Goal: Task Accomplishment & Management: Manage account settings

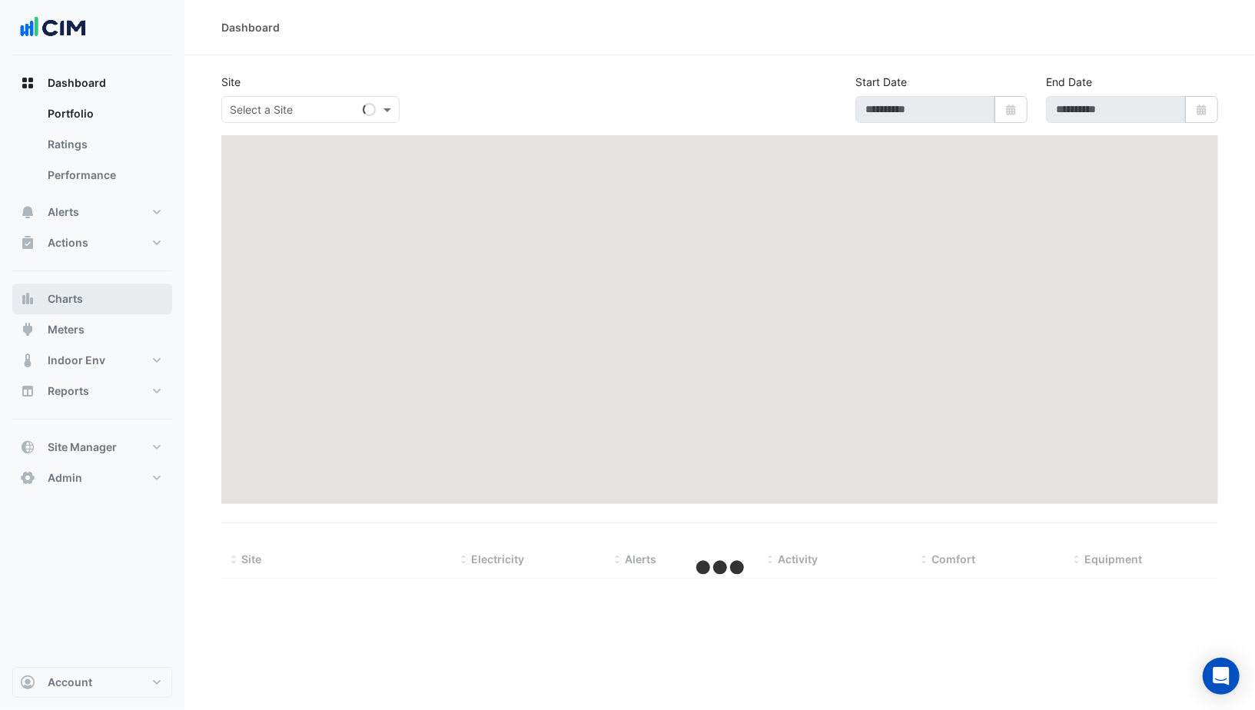
click at [88, 297] on button "Charts" at bounding box center [92, 299] width 160 height 31
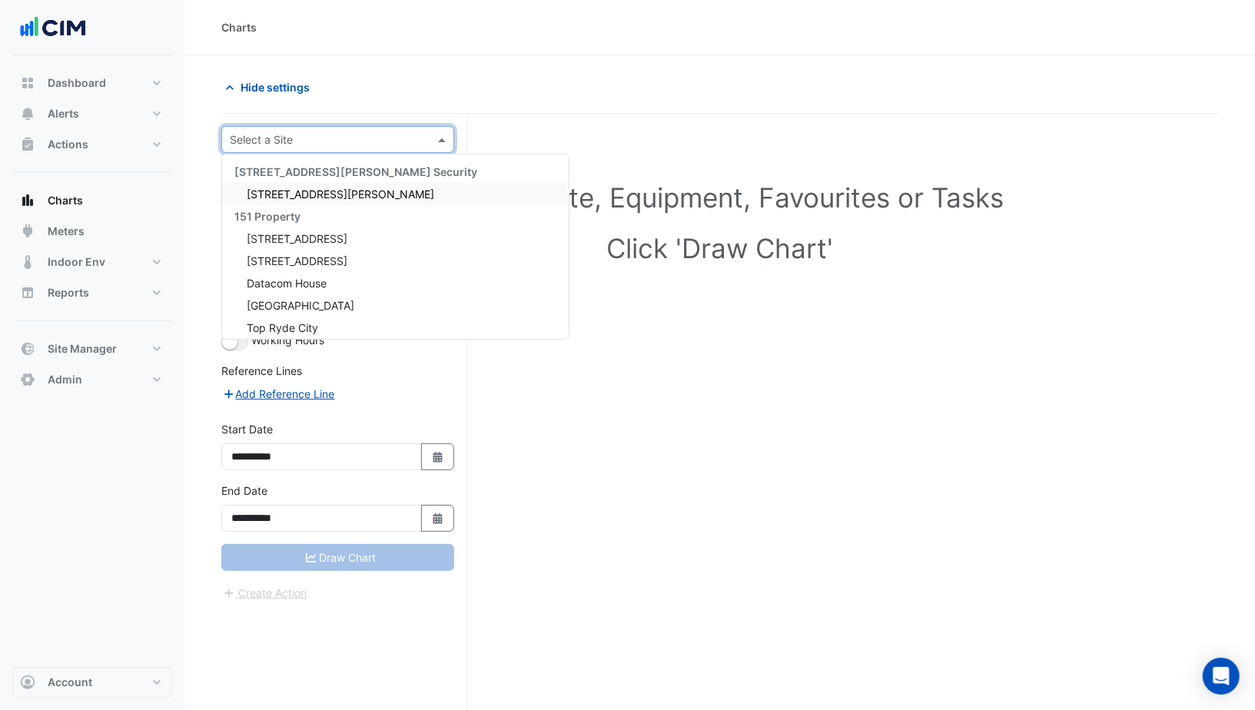
click at [300, 142] on input "text" at bounding box center [322, 140] width 185 height 16
click at [297, 187] on span "141 Walker Street" at bounding box center [340, 193] width 187 height 13
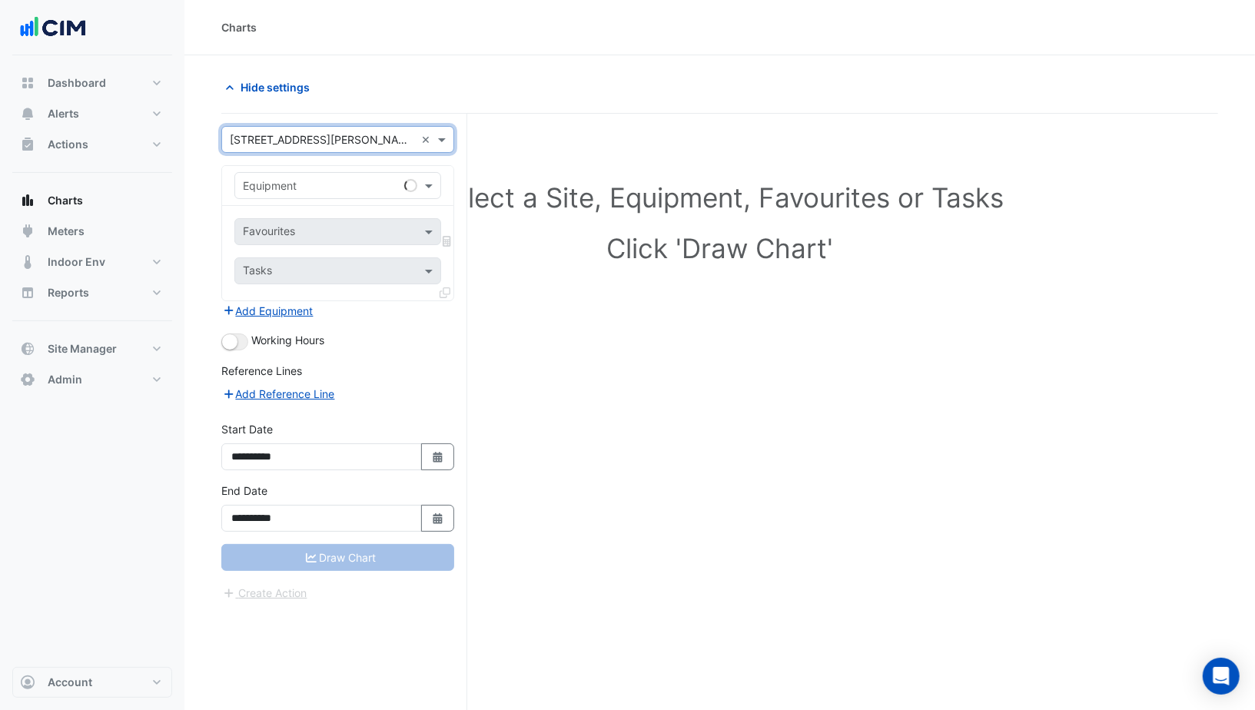
click at [305, 189] on input "text" at bounding box center [322, 186] width 159 height 16
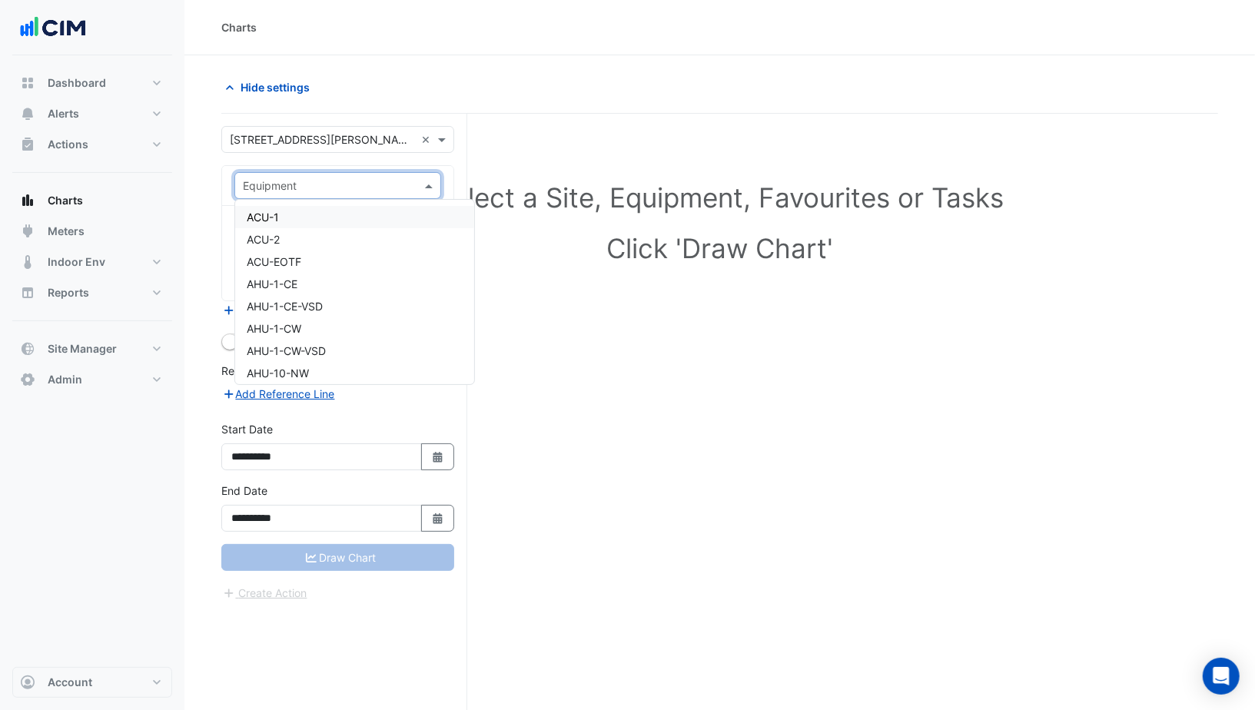
click at [309, 225] on div "ACU-1" at bounding box center [354, 217] width 239 height 22
click at [316, 225] on input "text" at bounding box center [320, 233] width 155 height 16
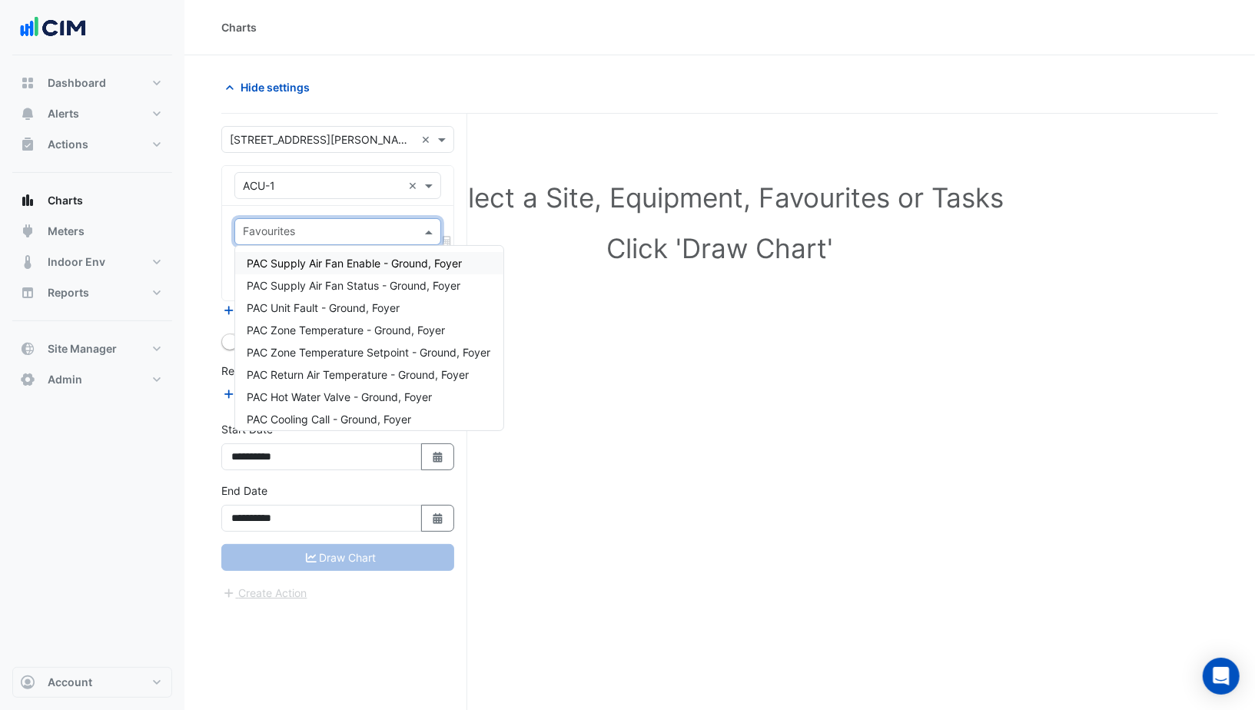
click at [311, 266] on span "PAC Supply Air Fan Enable - Ground, Foyer" at bounding box center [354, 263] width 215 height 13
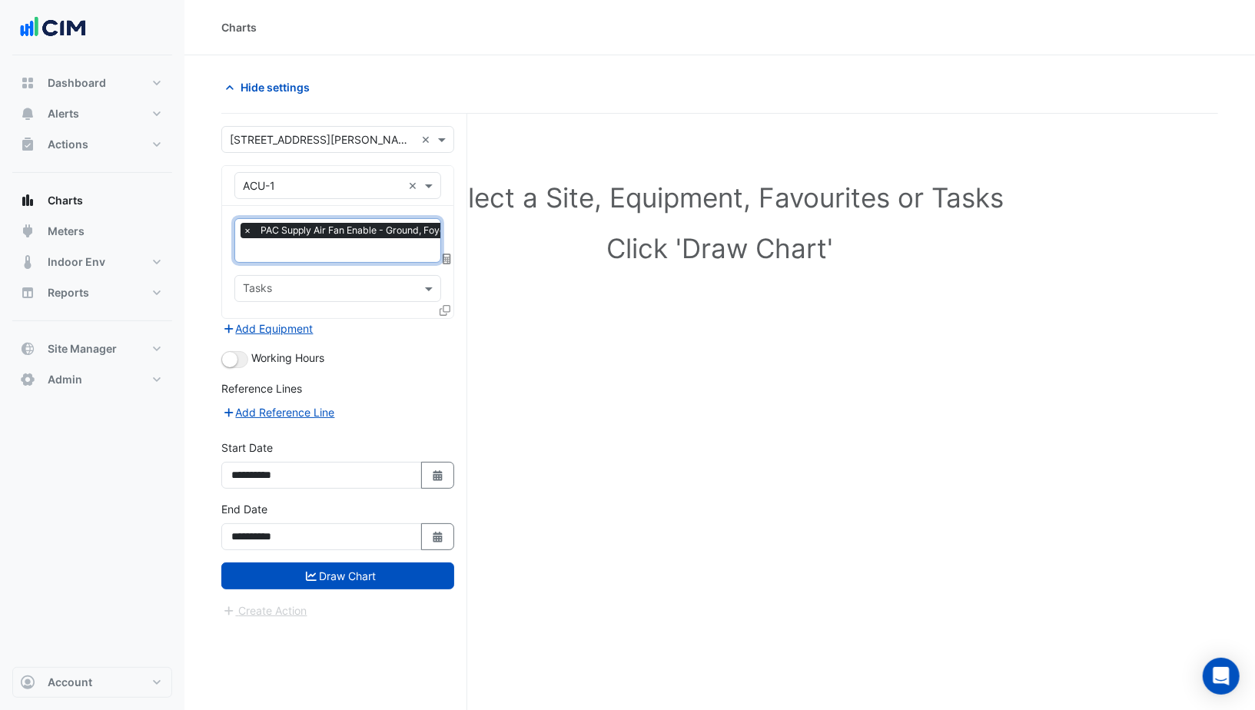
click at [247, 350] on div "Working Hours" at bounding box center [337, 359] width 233 height 18
click at [238, 351] on button "button" at bounding box center [234, 359] width 27 height 17
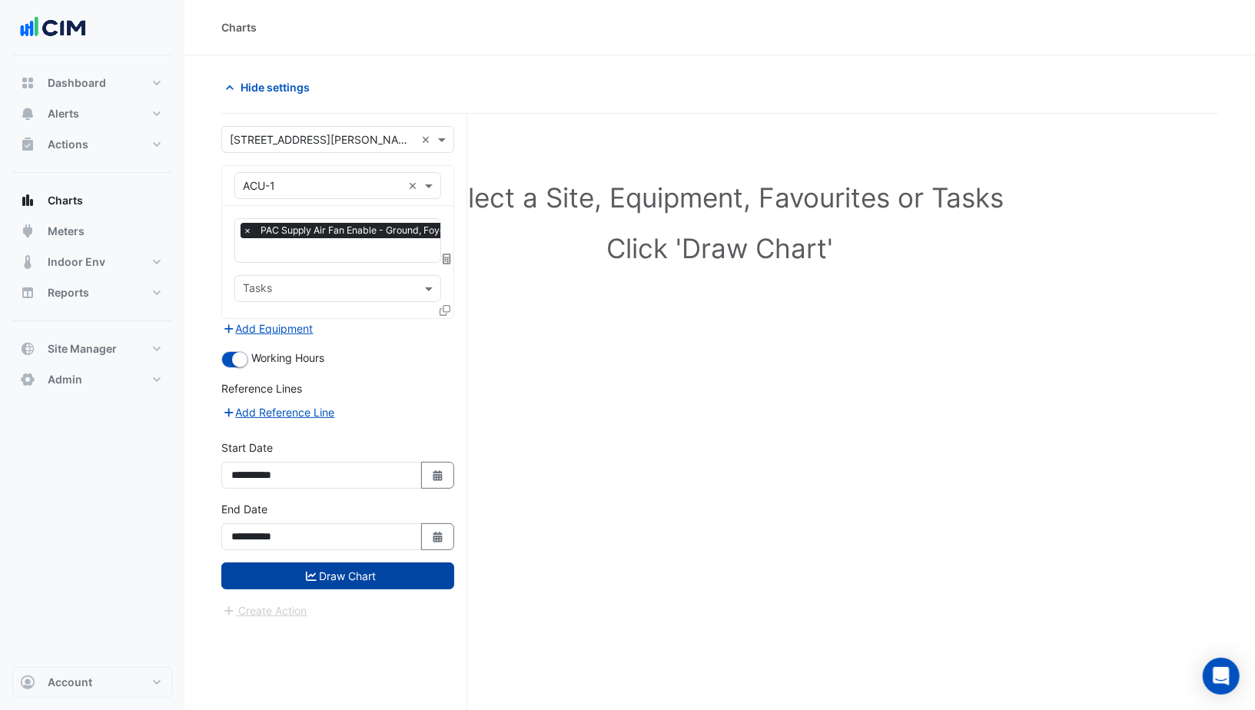
click at [321, 572] on button "Draw Chart" at bounding box center [337, 575] width 233 height 27
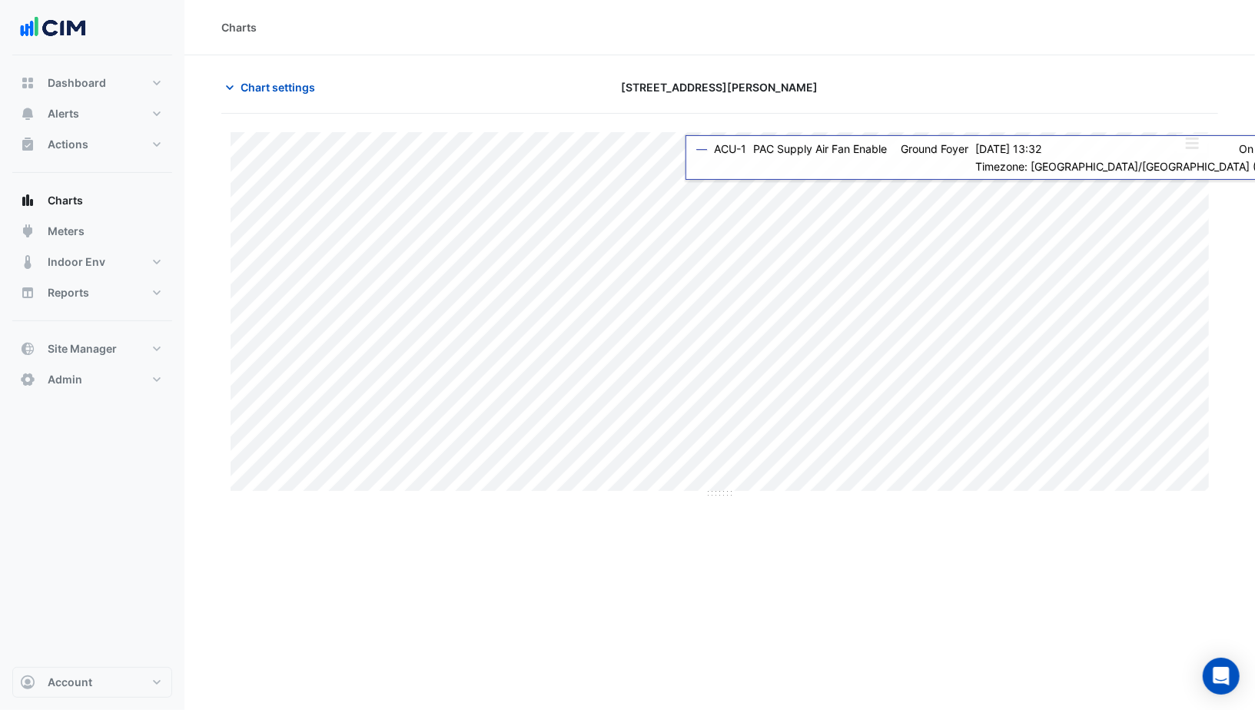
click at [1192, 146] on button "button" at bounding box center [1191, 143] width 31 height 19
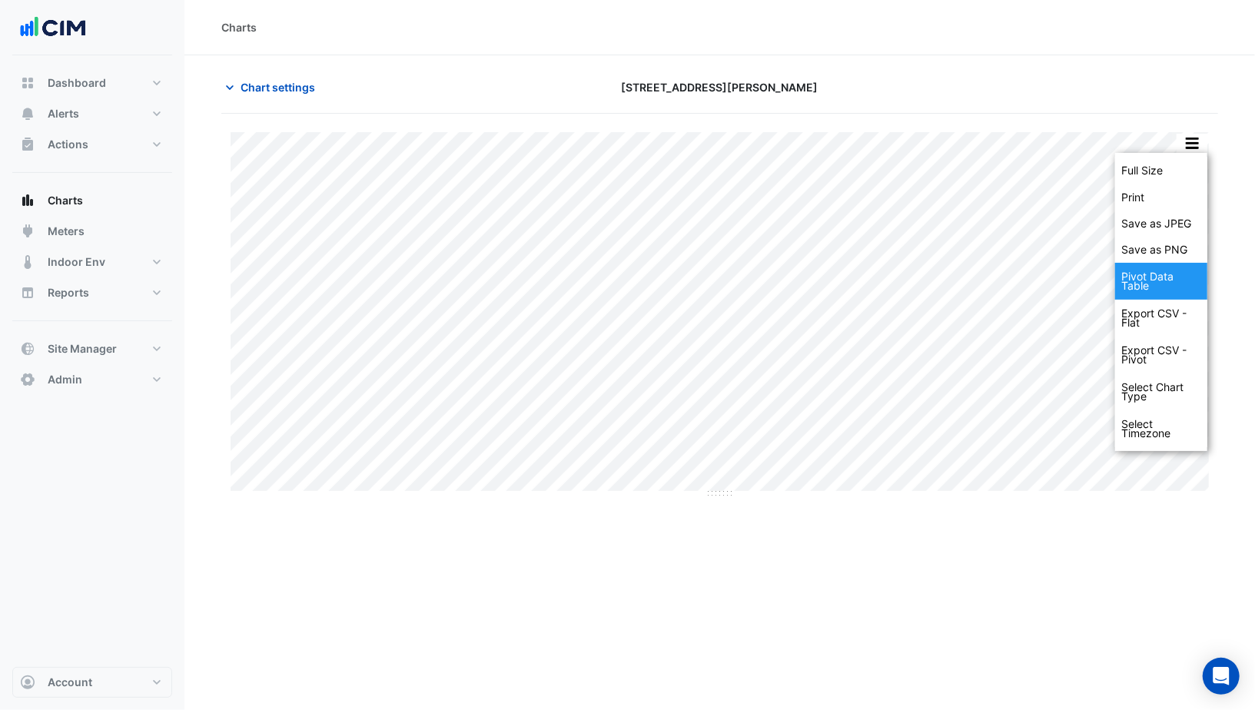
click at [1146, 274] on div "Pivot Data Table" at bounding box center [1161, 281] width 92 height 37
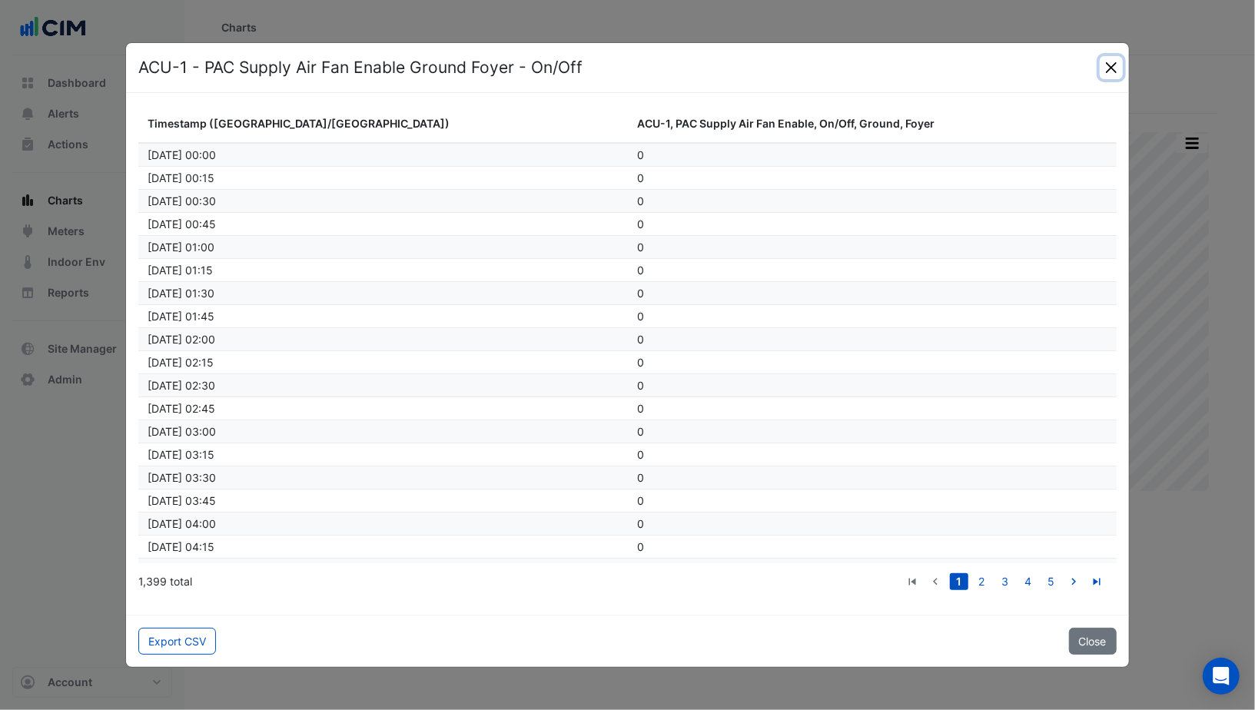
click at [1104, 71] on button "Close" at bounding box center [1111, 67] width 23 height 23
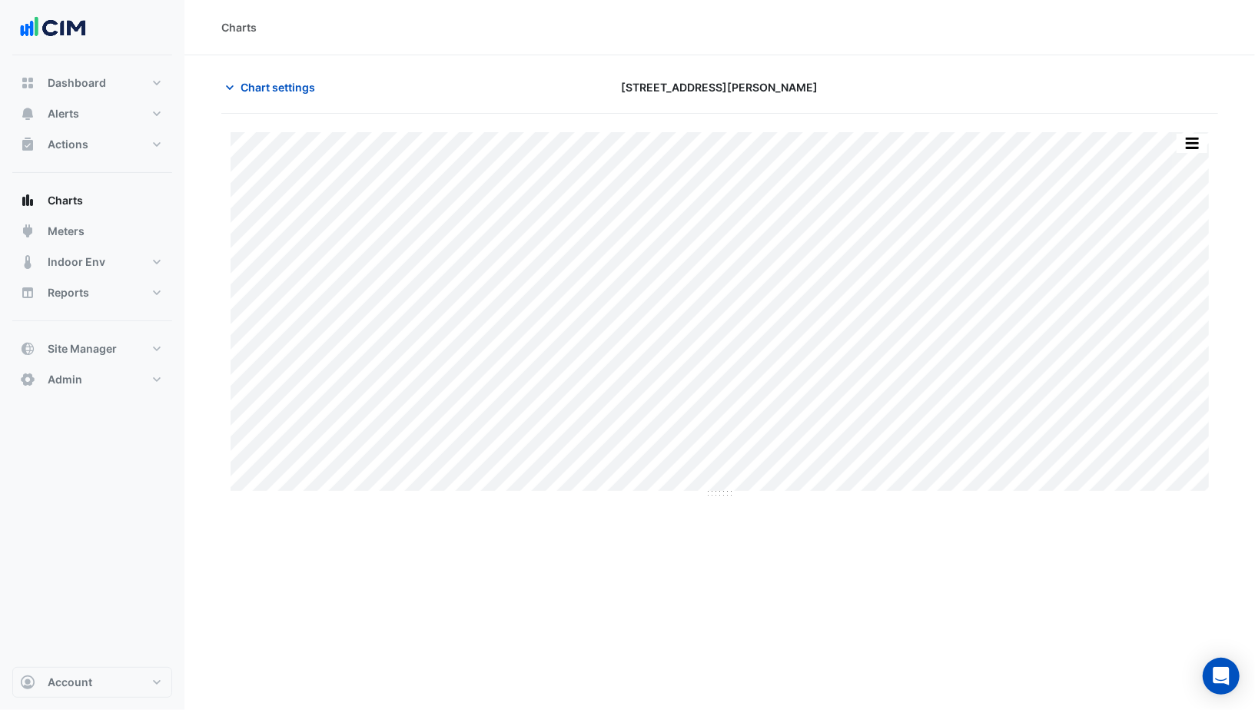
click at [271, 100] on div "Chart settings 141 Walker Street" at bounding box center [719, 94] width 997 height 40
click at [261, 89] on span "Chart settings" at bounding box center [277, 87] width 75 height 16
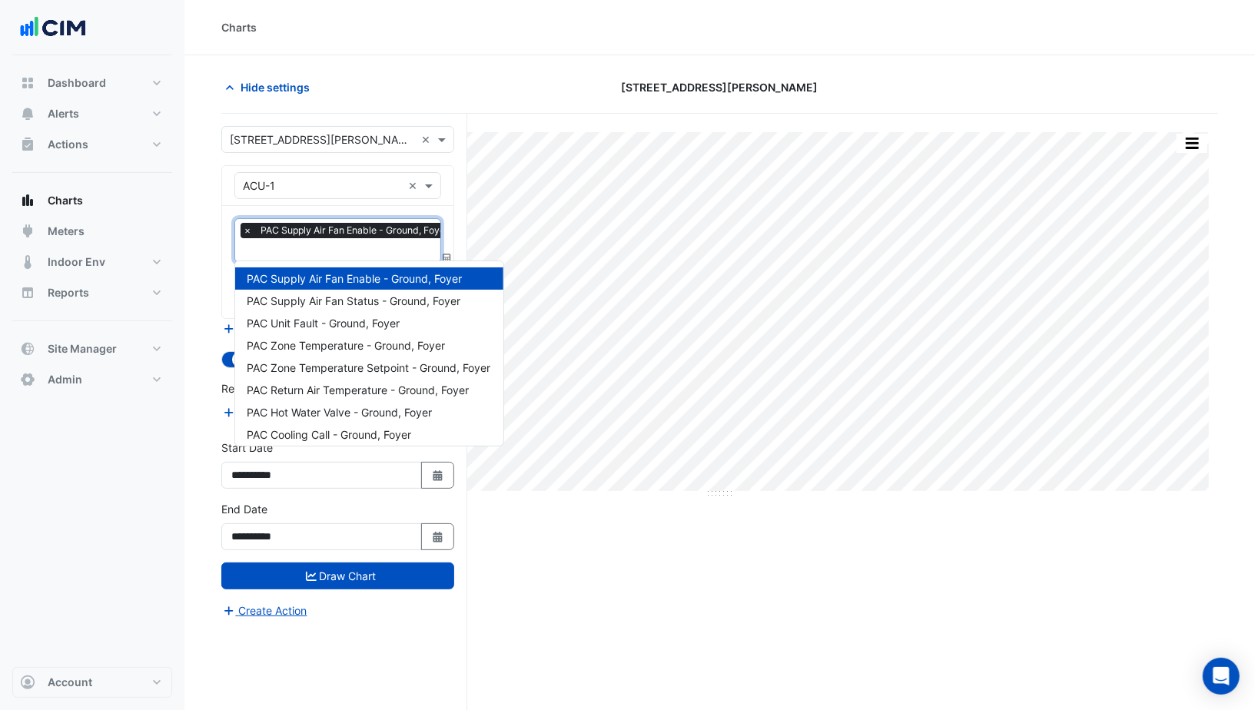
click at [298, 246] on input "text" at bounding box center [350, 252] width 214 height 16
click at [288, 191] on div "Equipment × ACU-1" at bounding box center [318, 185] width 167 height 16
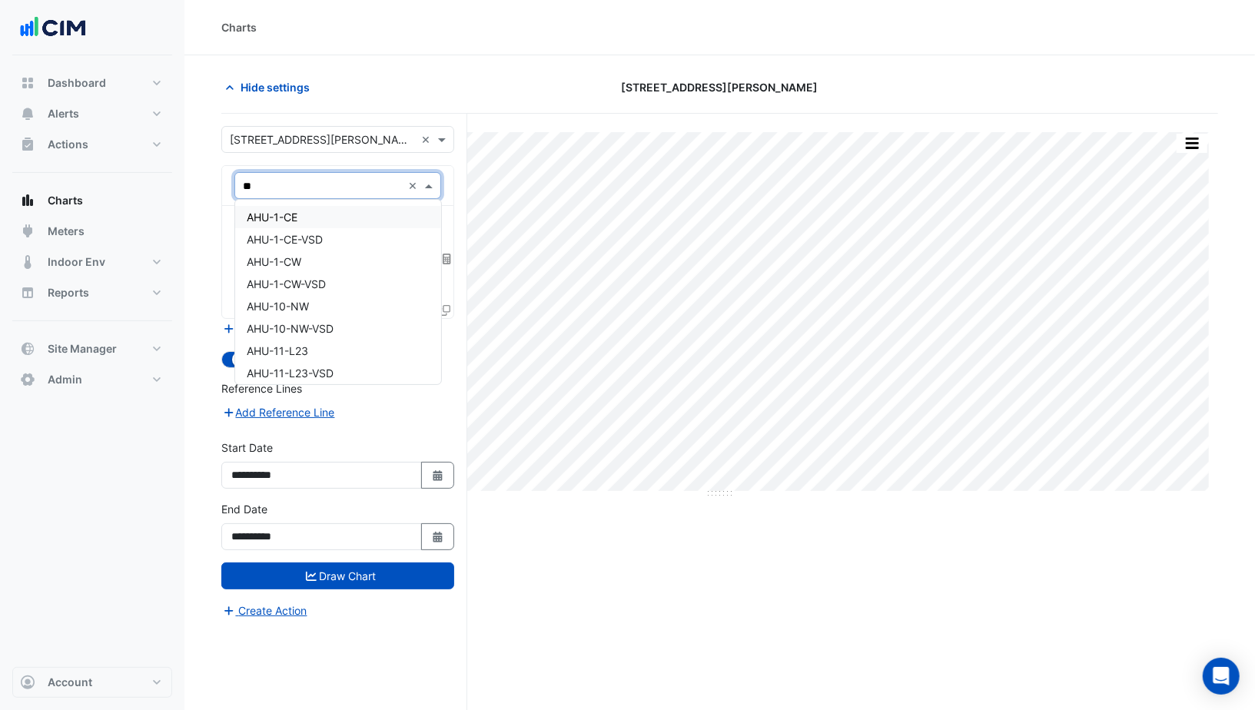
type input "***"
click at [294, 215] on span "AHU-1-CE" at bounding box center [272, 217] width 51 height 13
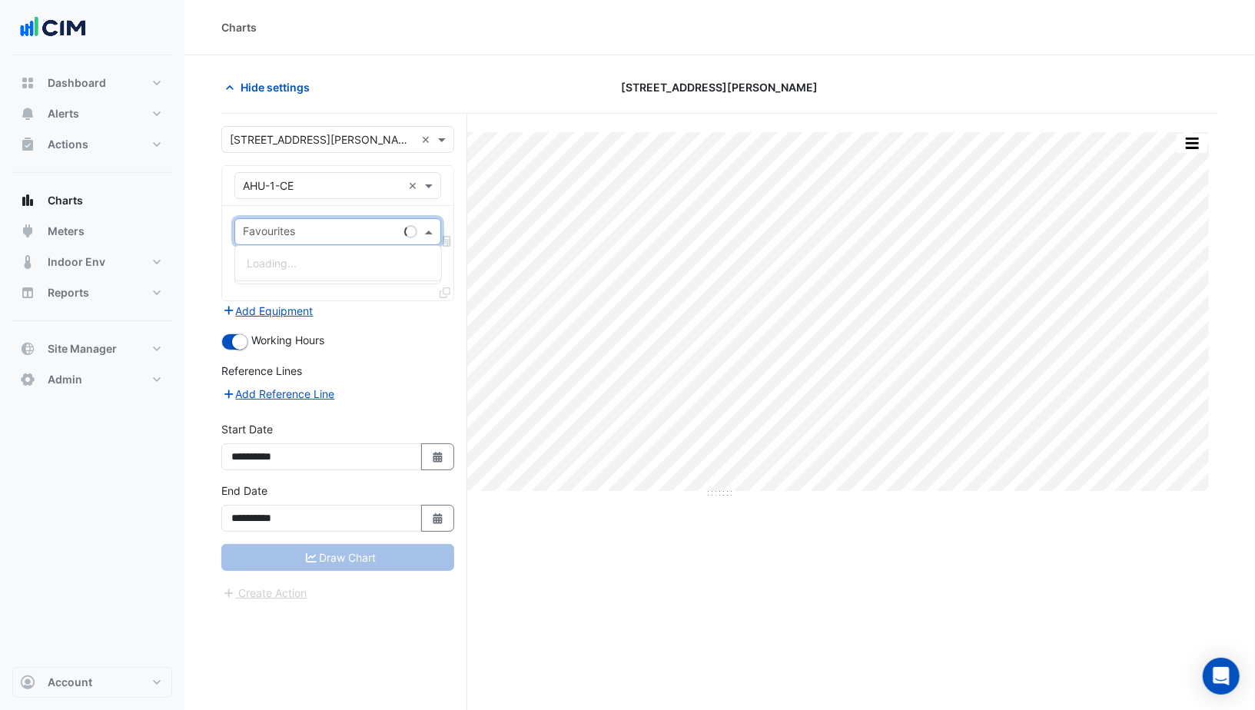
click at [307, 227] on input "text" at bounding box center [320, 233] width 155 height 16
type input "**********"
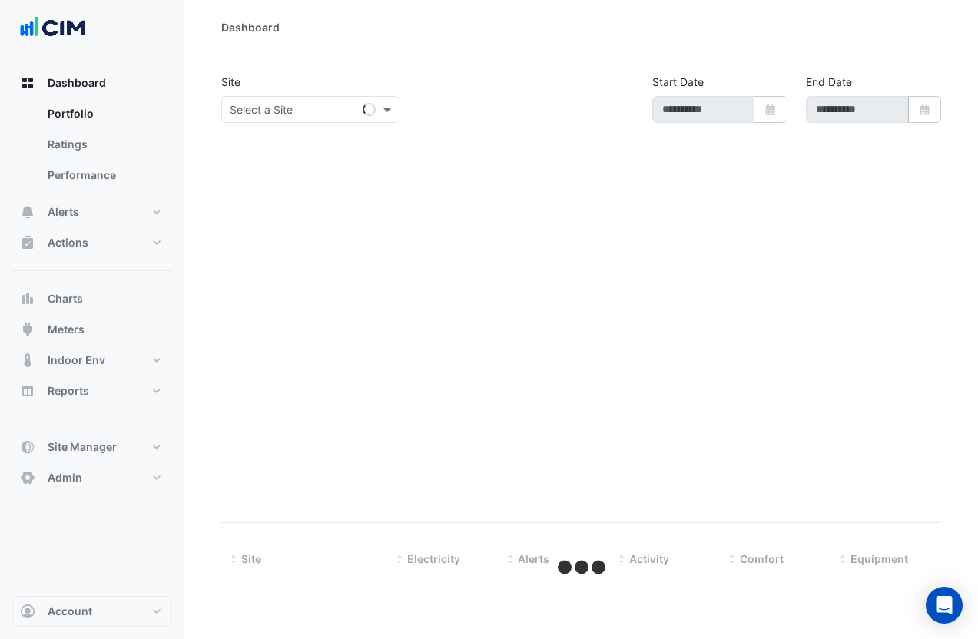
type input "**********"
select select "***"
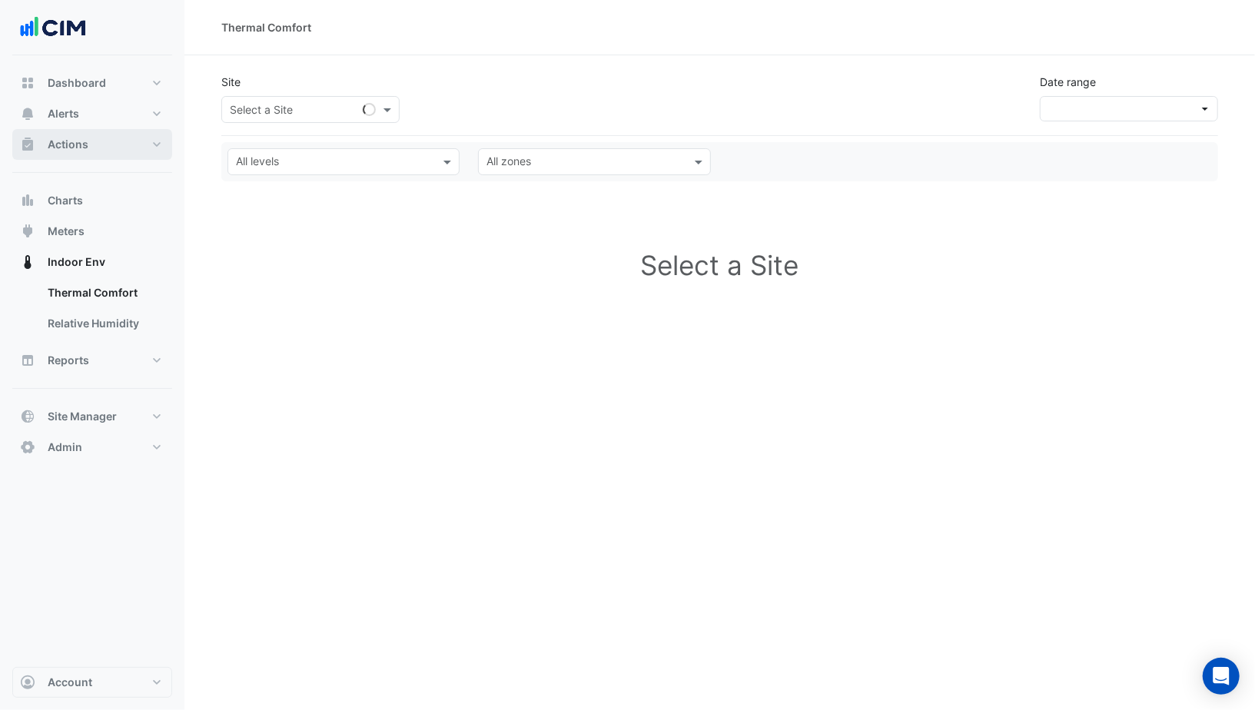
click at [95, 151] on button "Actions" at bounding box center [92, 144] width 160 height 31
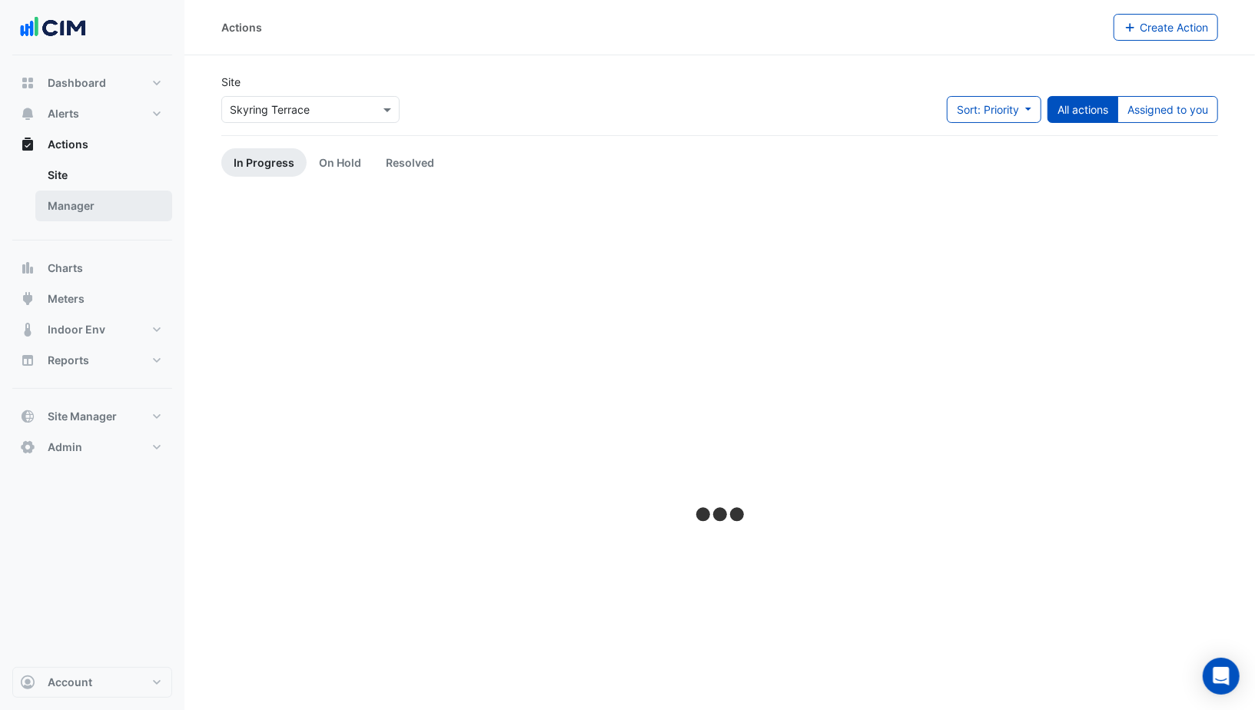
click at [108, 201] on link "Manager" at bounding box center [103, 206] width 137 height 31
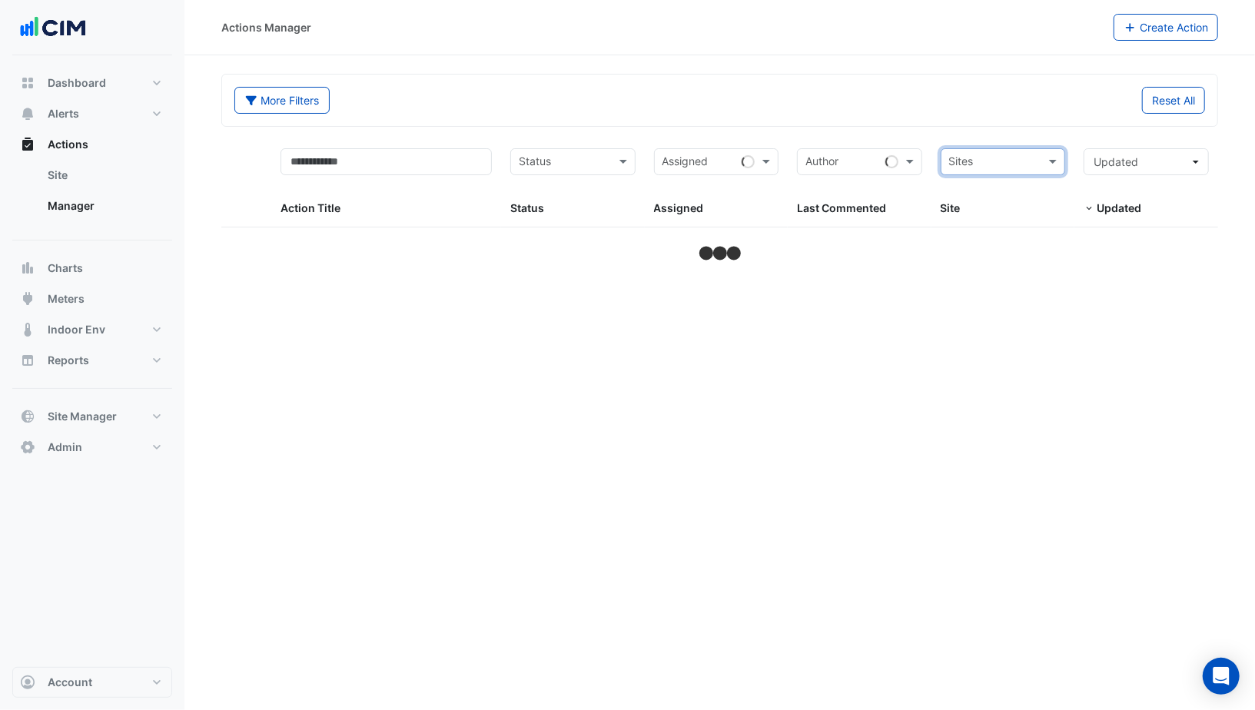
click at [1000, 128] on form "More Filters Reset All Status Assigned Sites Action Title Status Status Assigne…" at bounding box center [719, 169] width 997 height 191
select select "***"
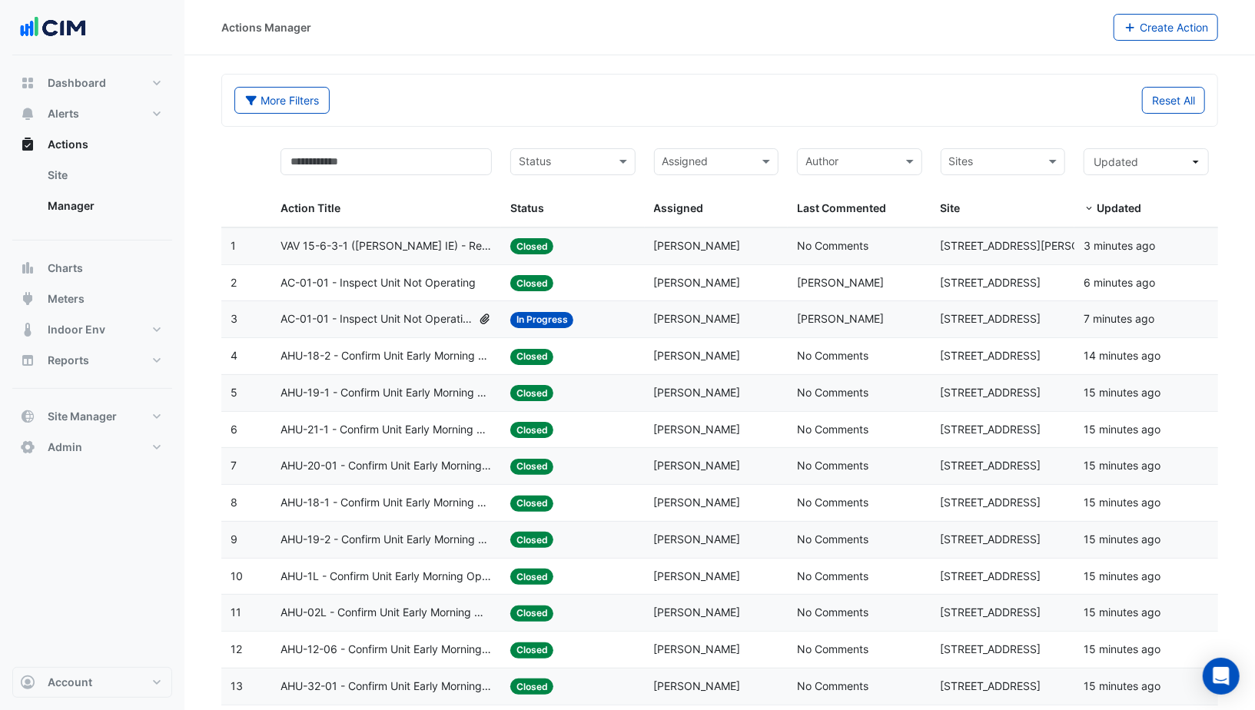
click at [665, 278] on span "[PERSON_NAME]" at bounding box center [697, 282] width 87 height 13
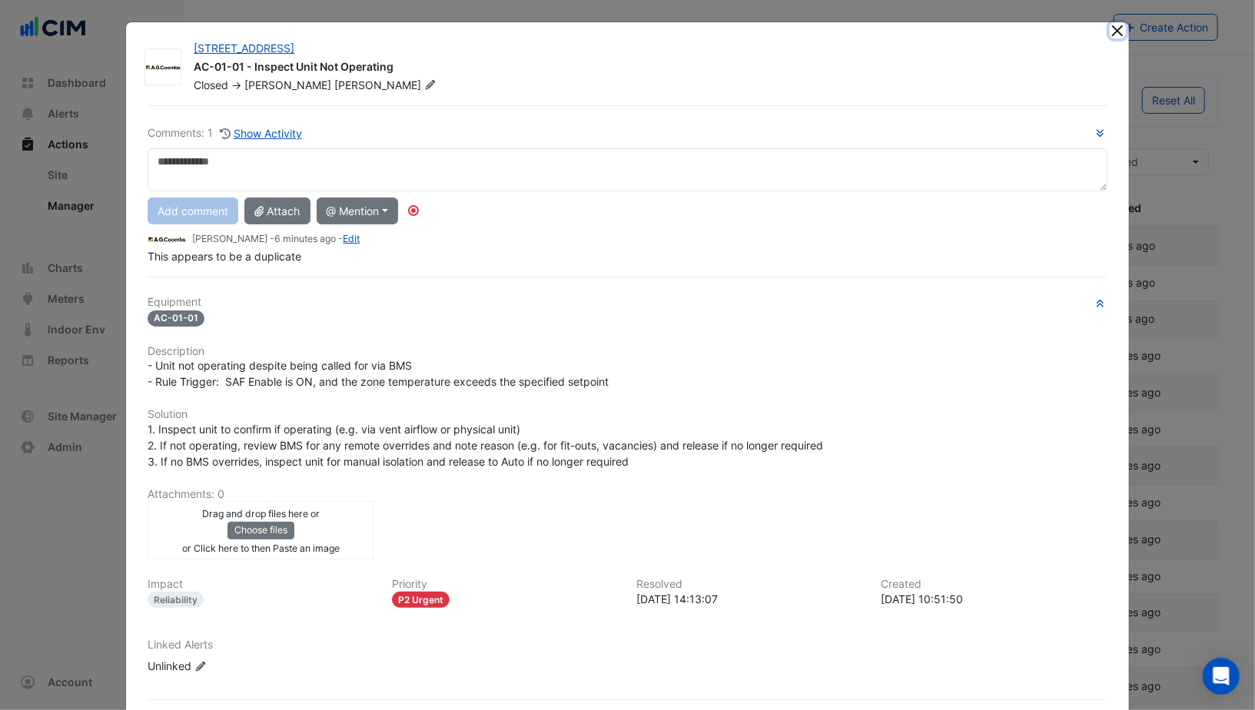
click at [1118, 29] on button "Close" at bounding box center [1118, 30] width 16 height 16
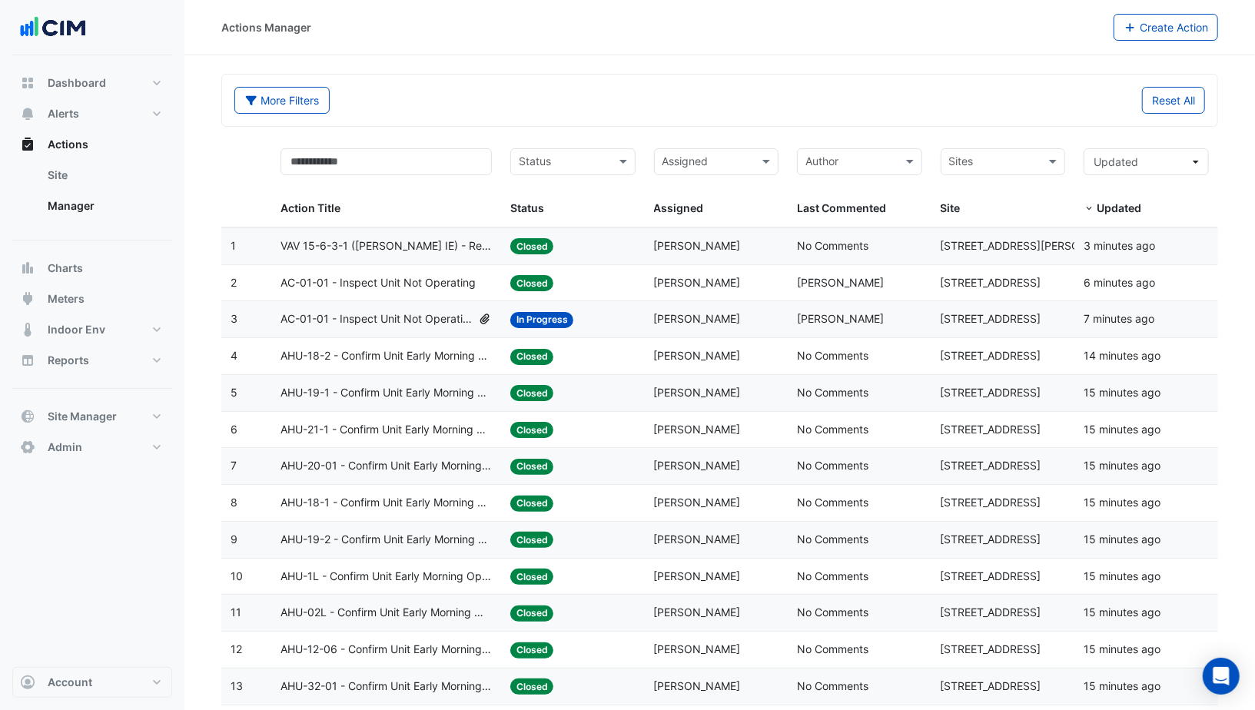
click at [446, 328] on datatable-body-cell "Action Title: AC-01-01 - Inspect Unit Not Operating" at bounding box center [386, 319] width 230 height 36
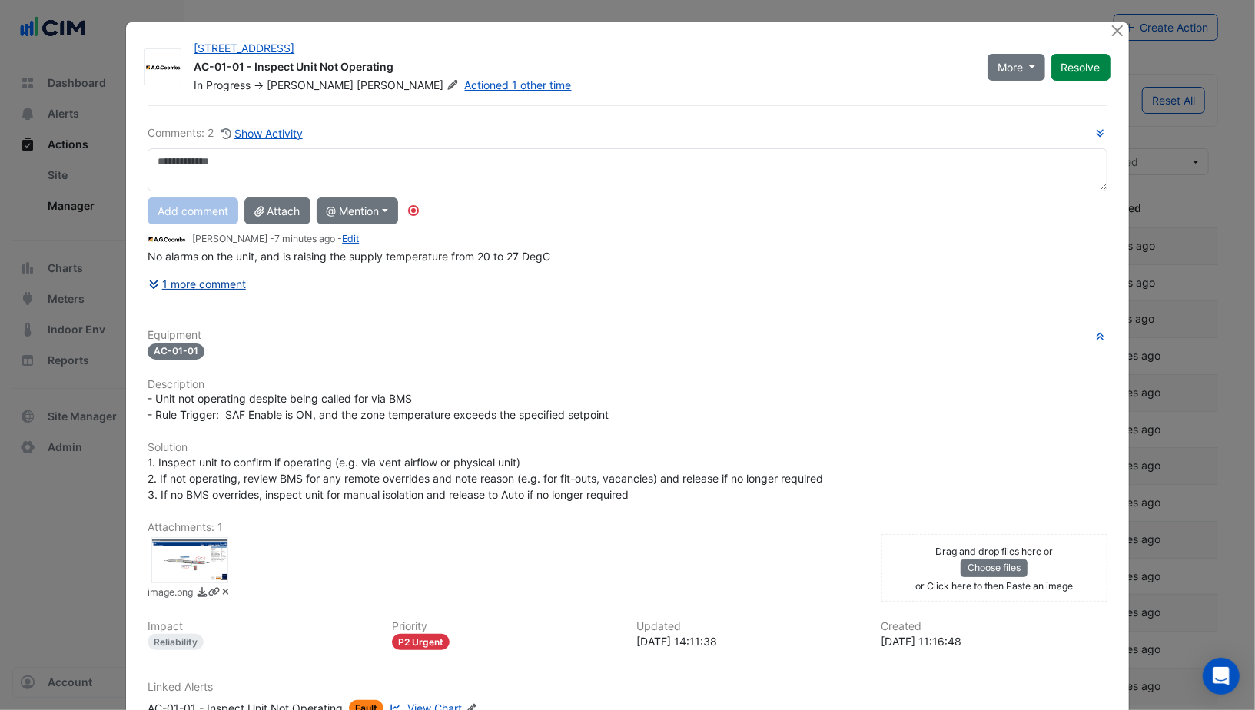
click at [237, 284] on button "1 more comment" at bounding box center [197, 283] width 99 height 27
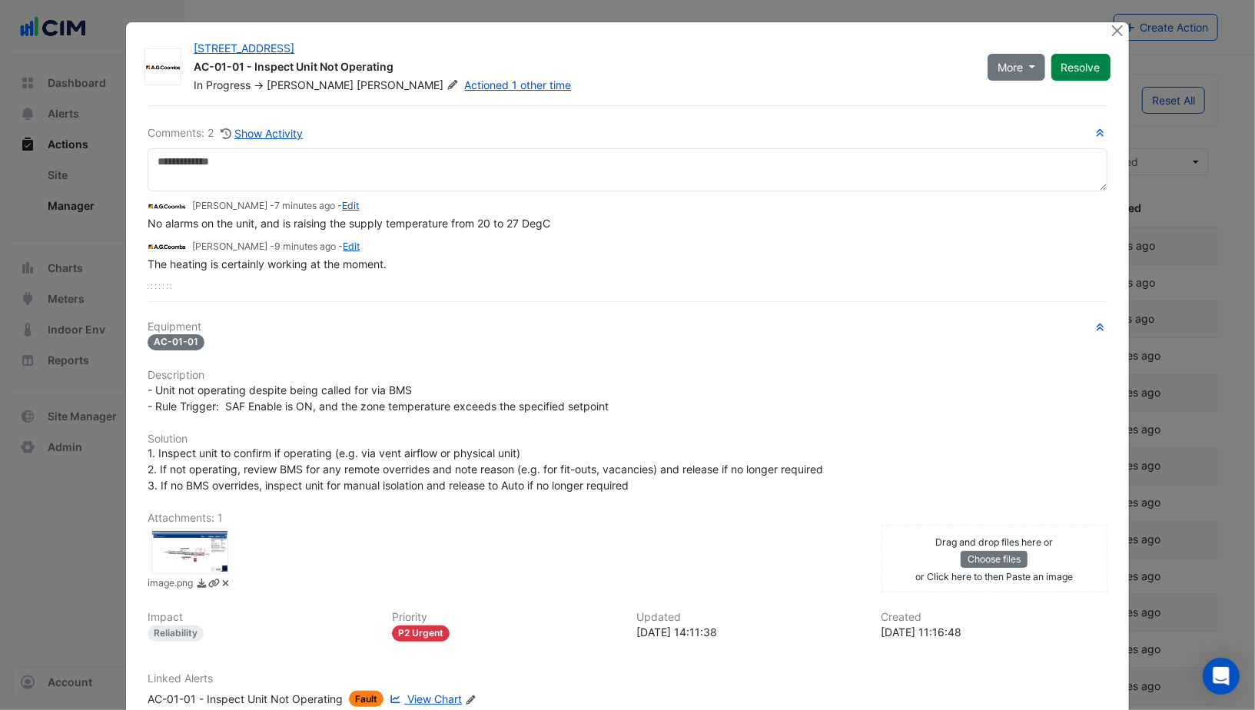
scroll to position [67, 0]
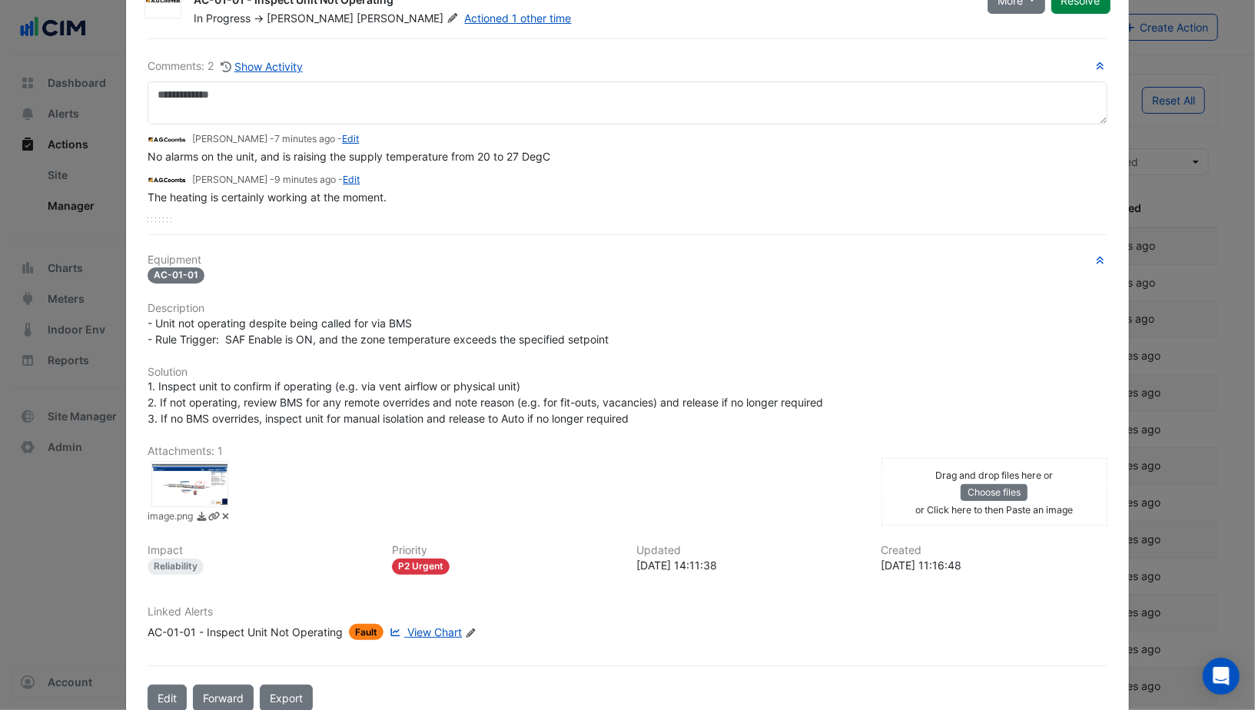
click at [431, 628] on span "View Chart" at bounding box center [434, 631] width 55 height 13
click at [197, 484] on div at bounding box center [189, 484] width 77 height 46
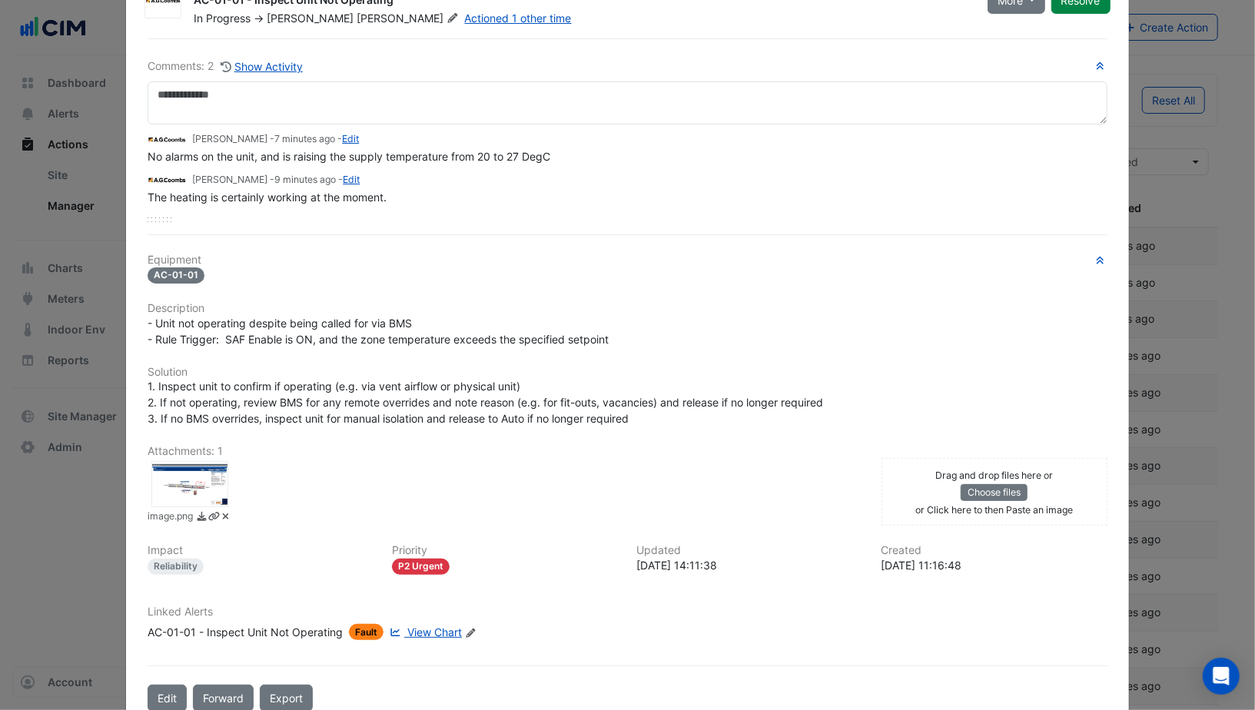
scroll to position [0, 0]
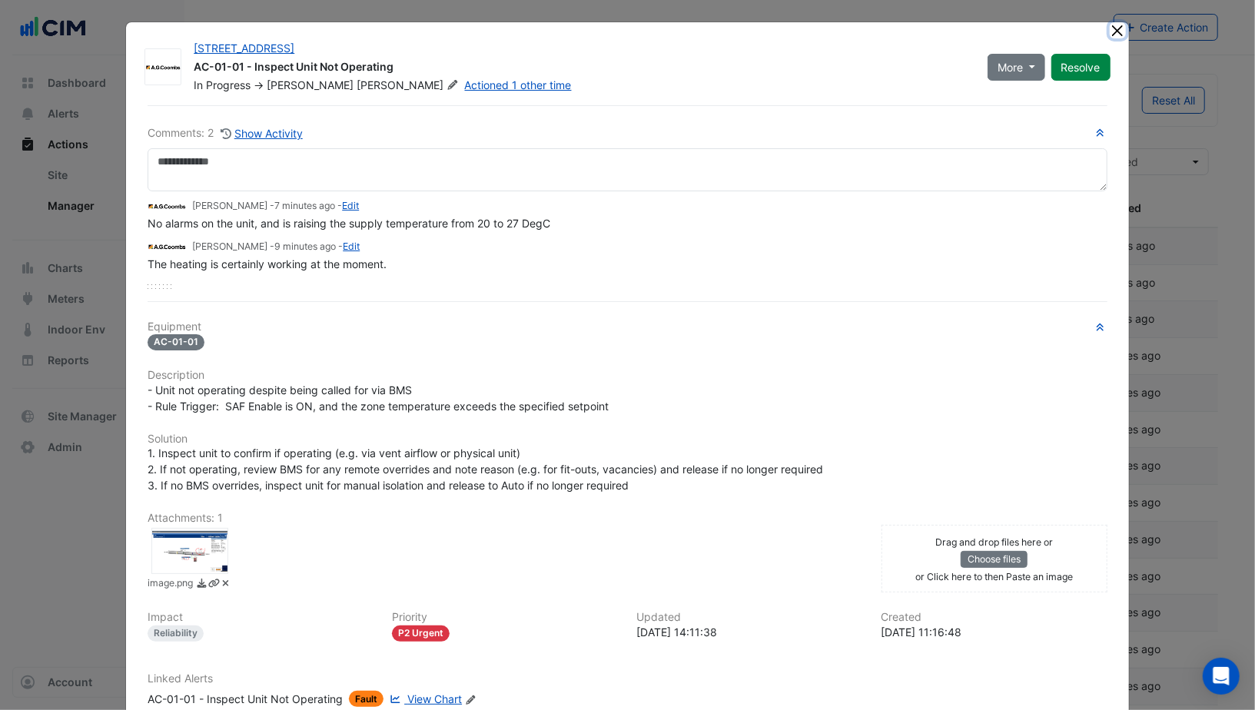
click at [1110, 32] on button "Close" at bounding box center [1118, 30] width 16 height 16
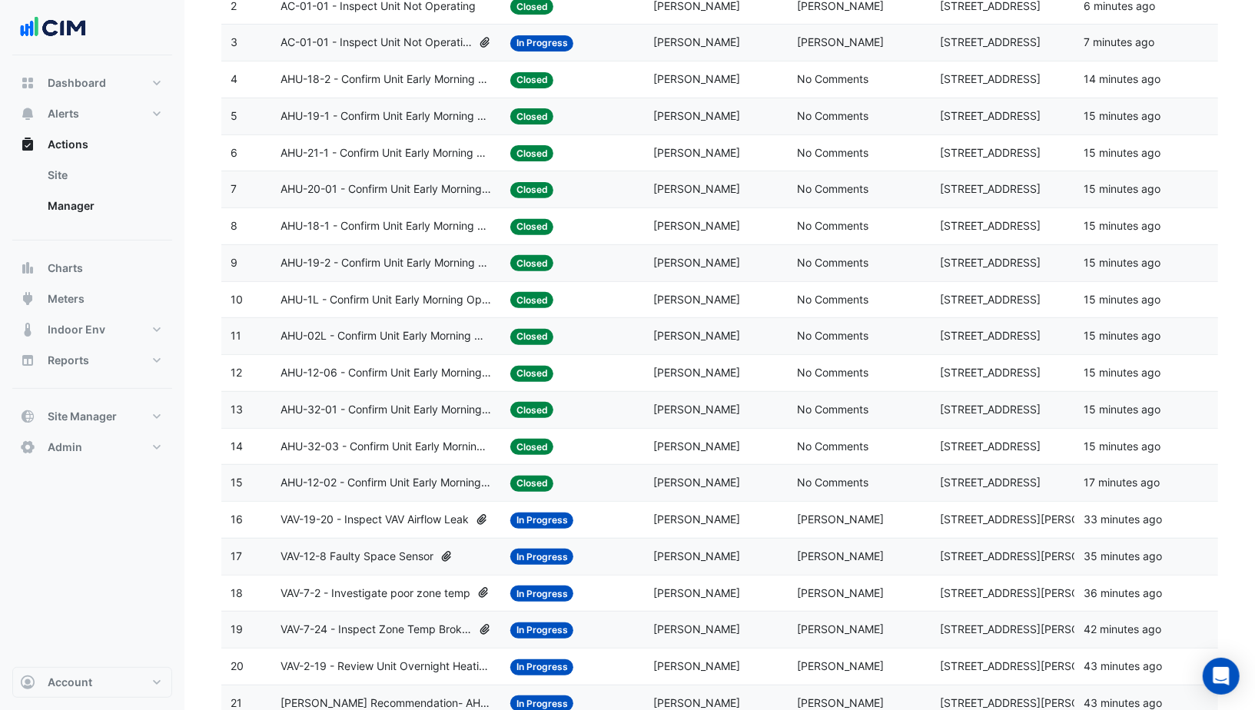
scroll to position [312, 0]
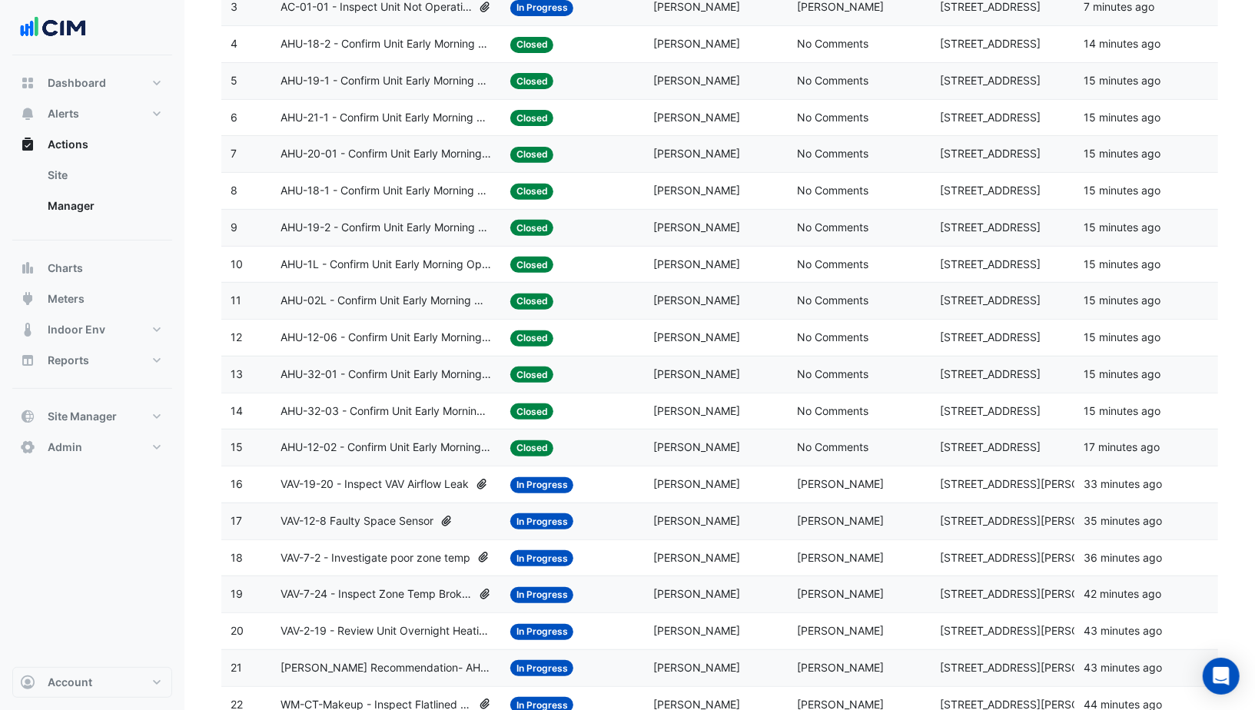
click at [631, 476] on div "Status: In Progress" at bounding box center [572, 485] width 125 height 18
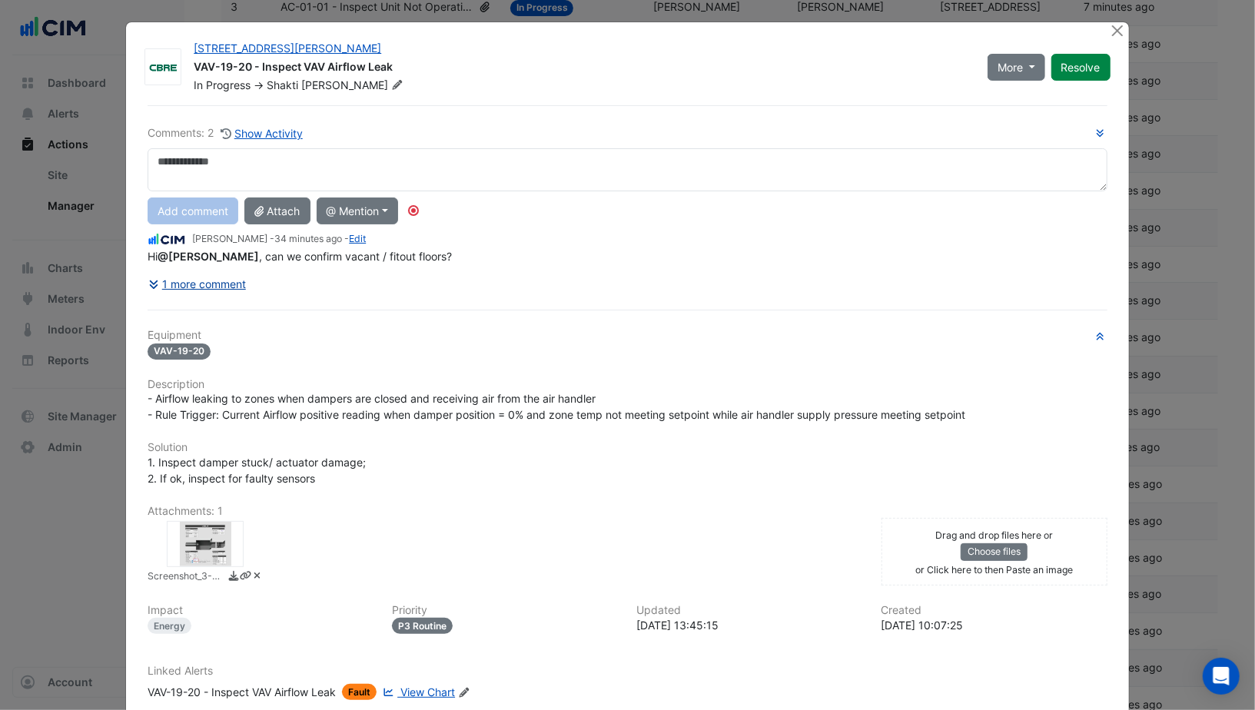
click at [237, 278] on button "1 more comment" at bounding box center [197, 283] width 99 height 27
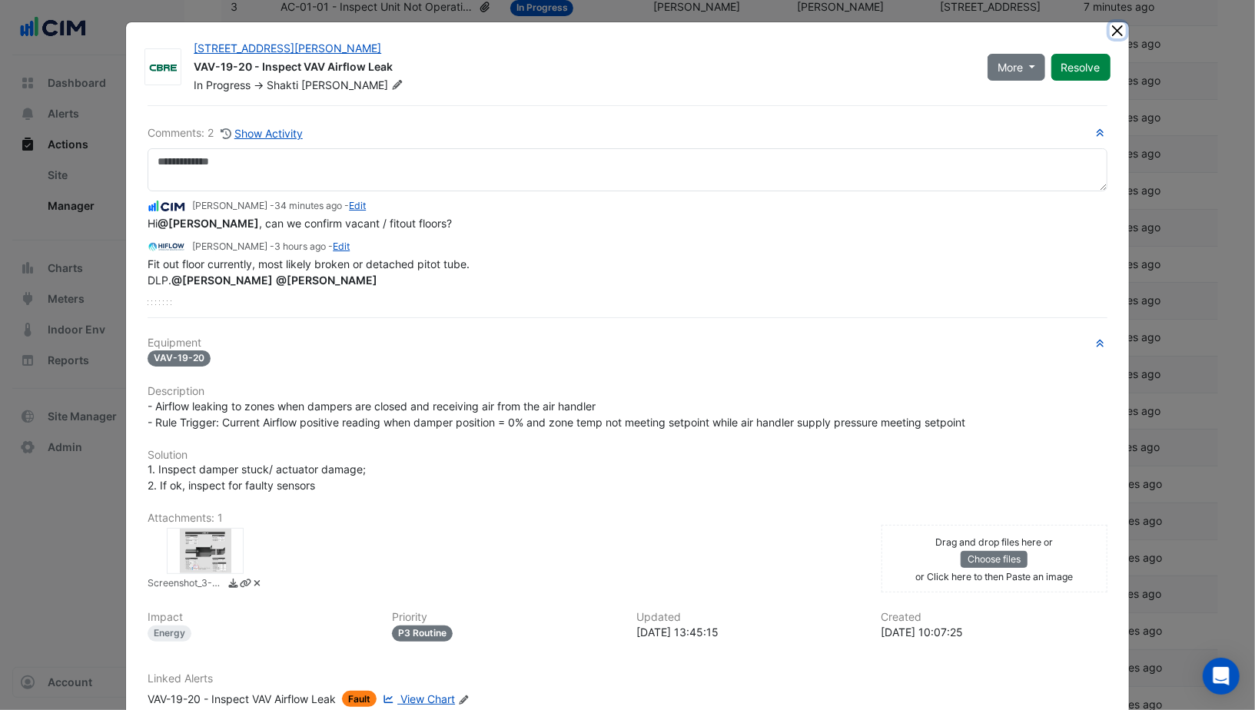
click at [1110, 30] on button "Close" at bounding box center [1118, 30] width 16 height 16
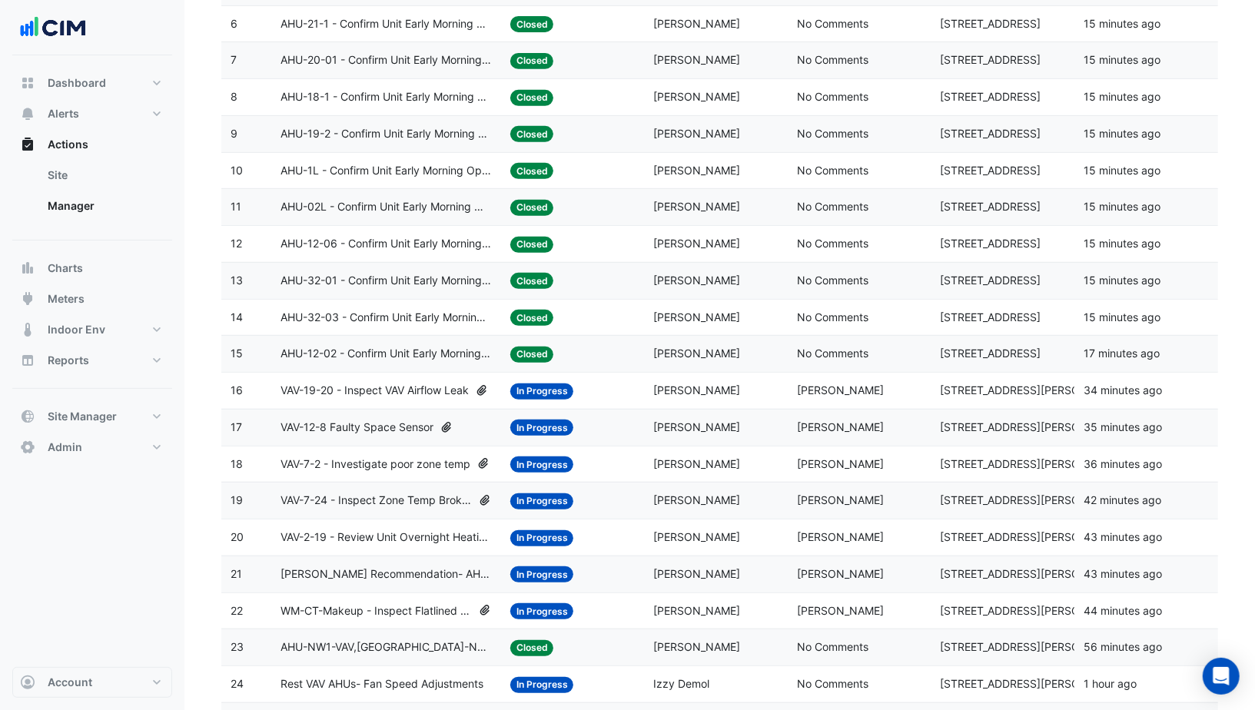
scroll to position [435, 0]
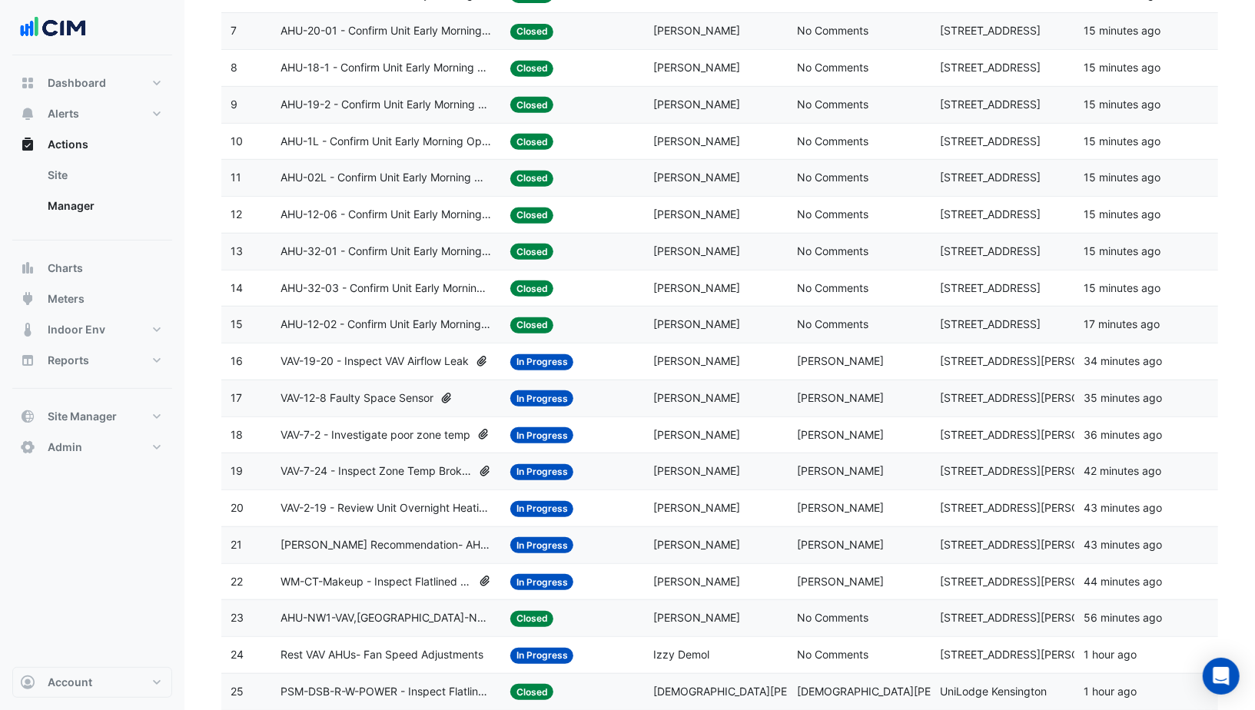
click at [808, 395] on span "[PERSON_NAME]" at bounding box center [840, 397] width 87 height 13
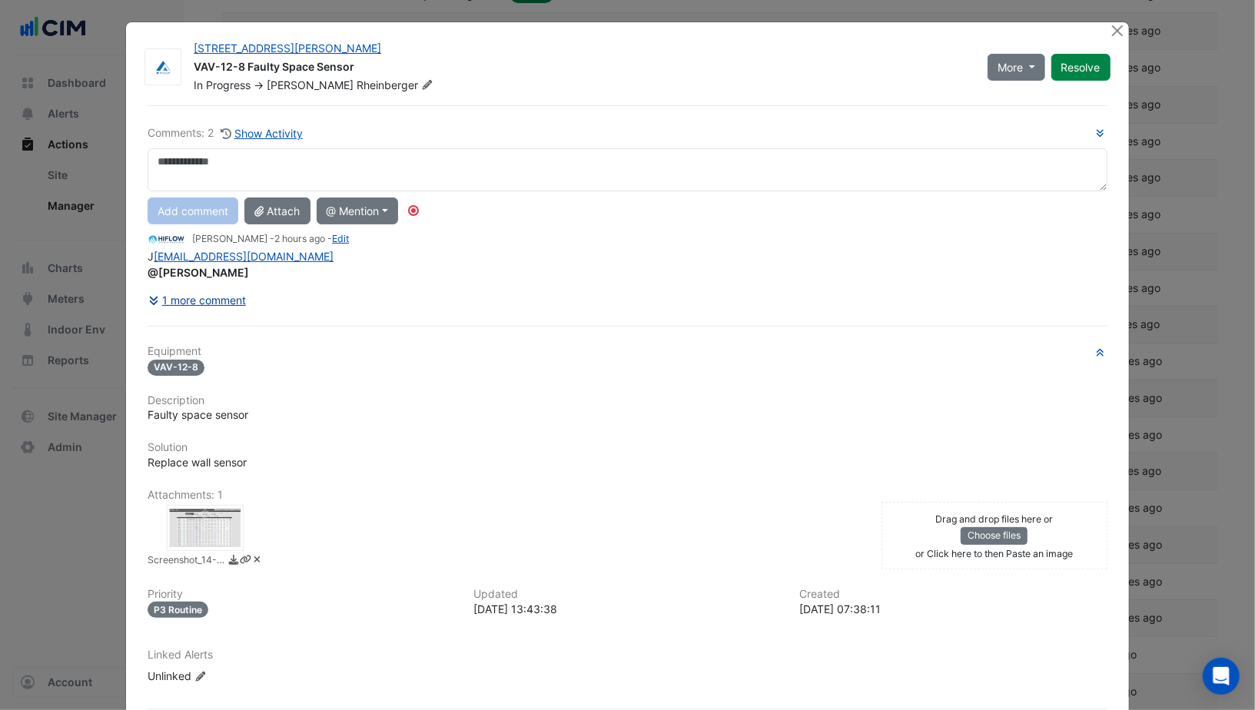
click at [222, 304] on button "1 more comment" at bounding box center [197, 300] width 99 height 27
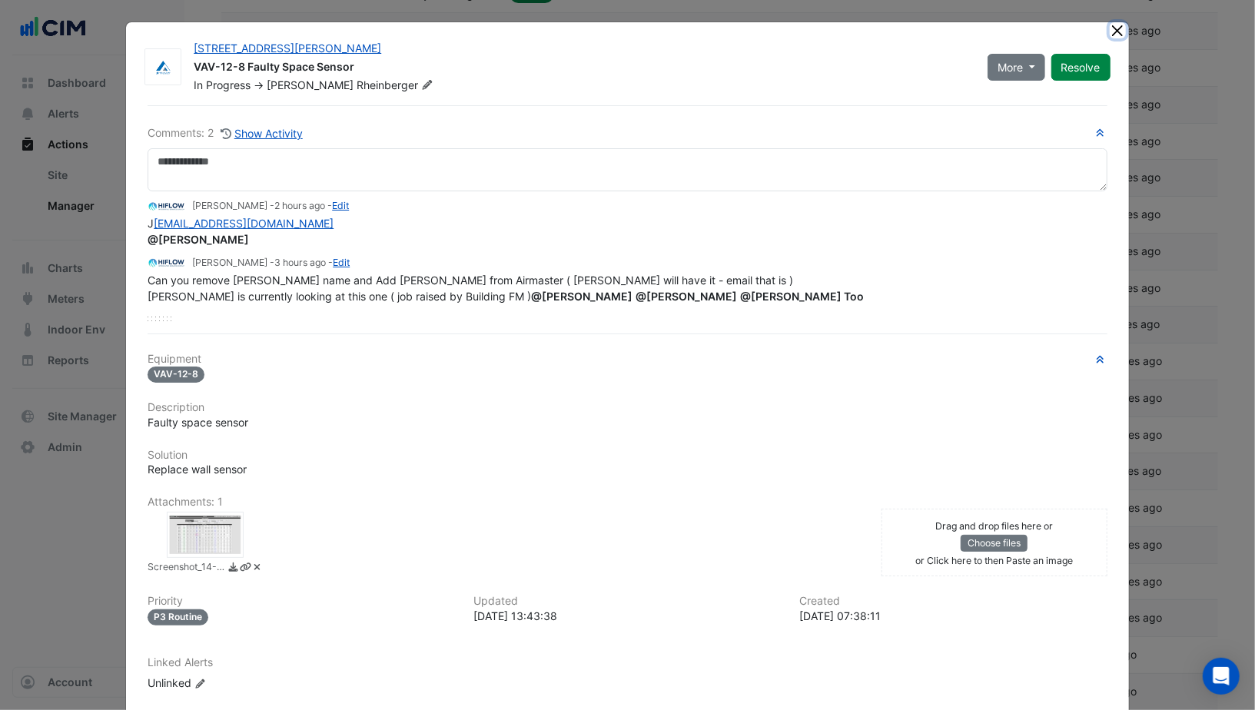
click at [1118, 32] on button "Close" at bounding box center [1118, 30] width 16 height 16
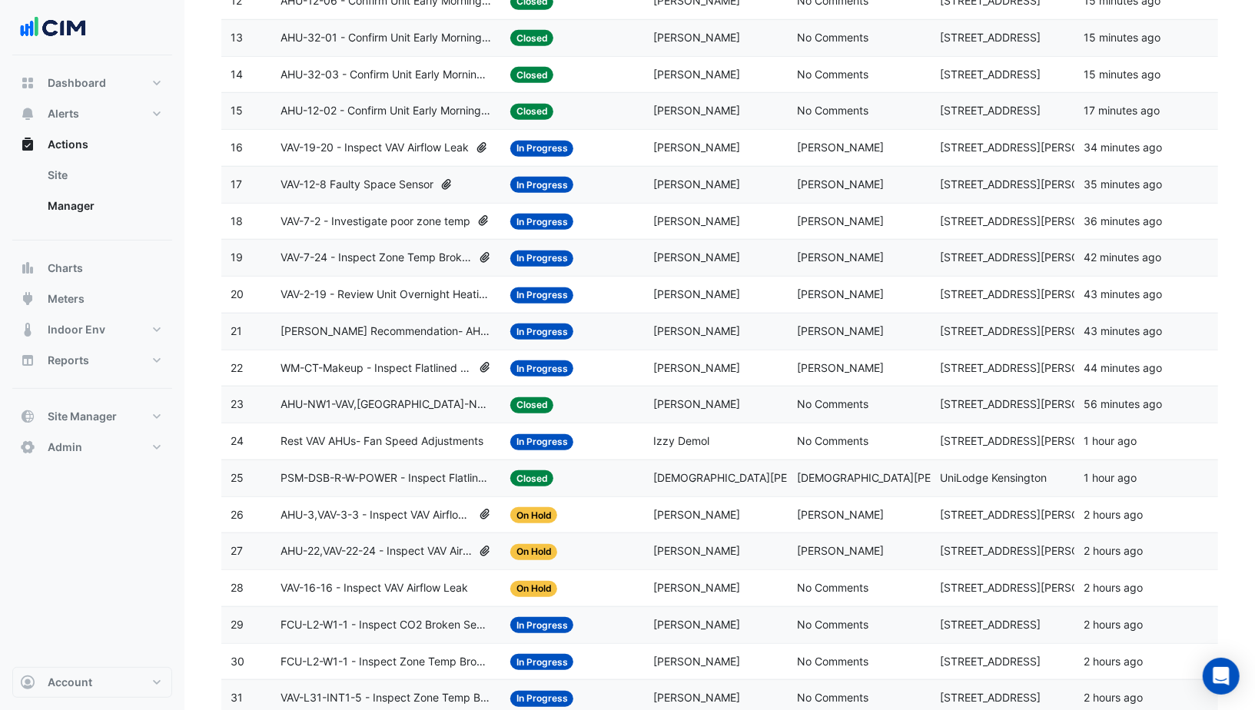
scroll to position [726, 0]
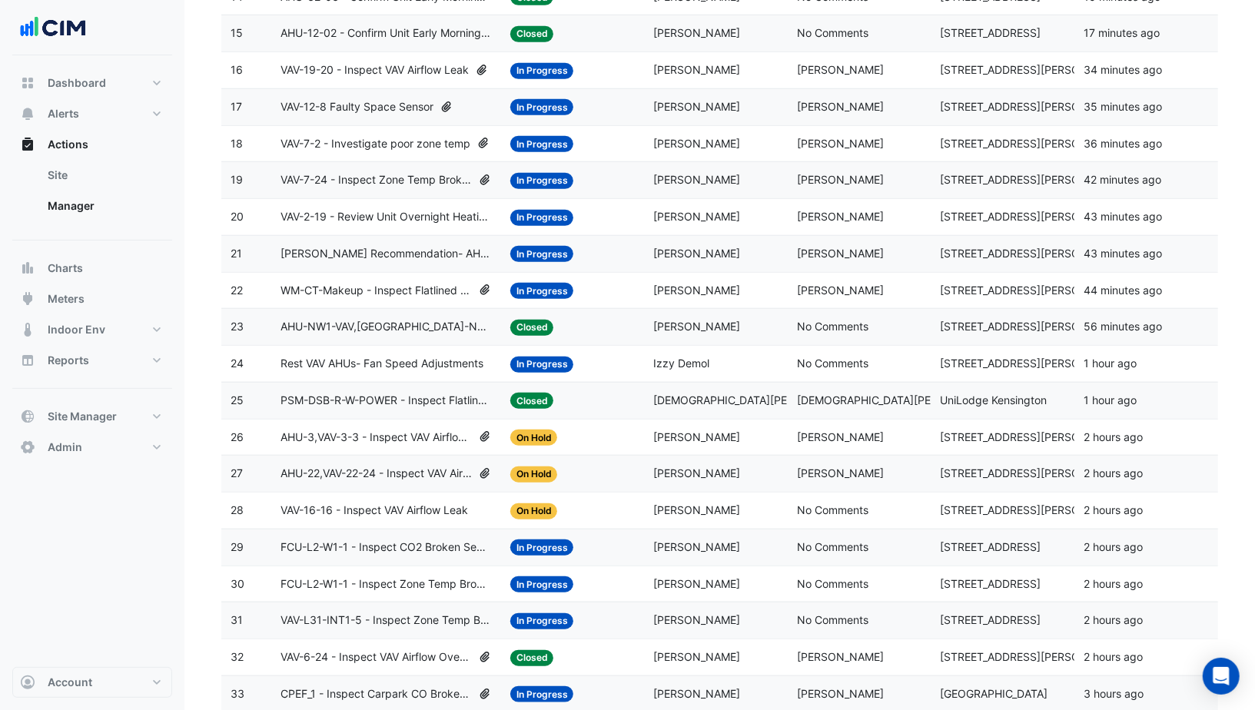
click at [830, 393] on span "[DEMOGRAPHIC_DATA][PERSON_NAME]" at bounding box center [899, 399] width 204 height 13
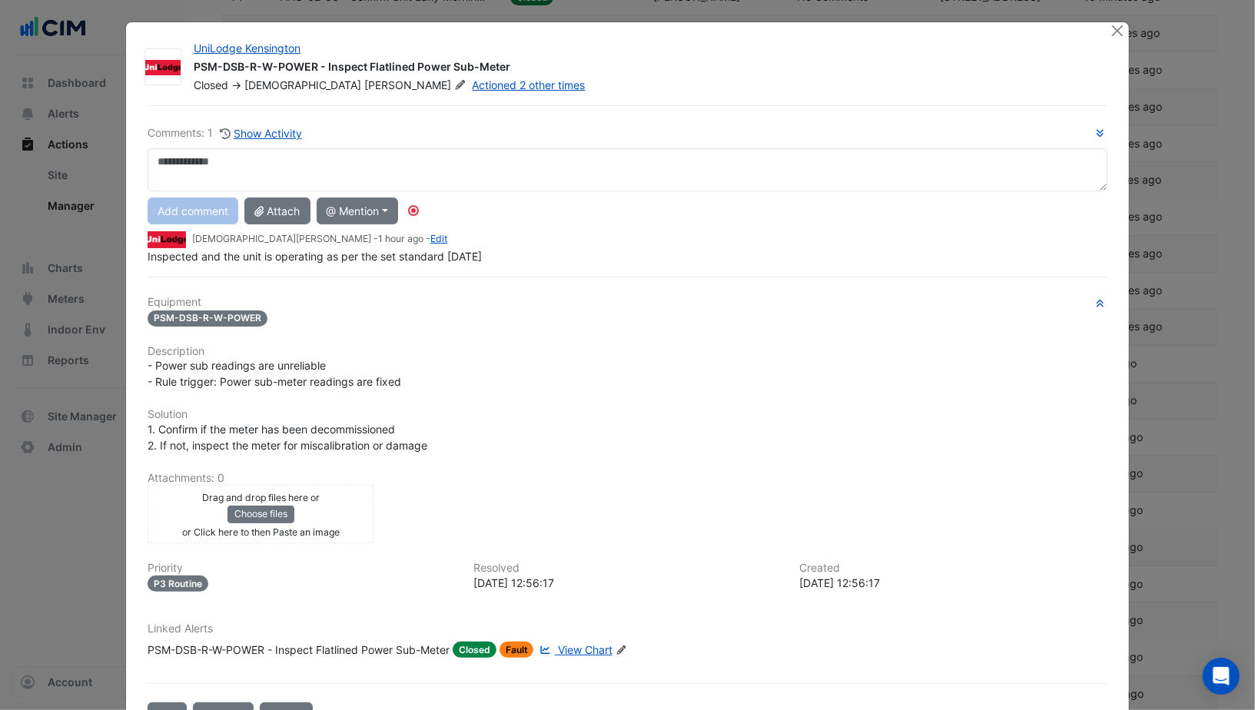
click at [582, 643] on span "View Chart" at bounding box center [585, 649] width 55 height 13
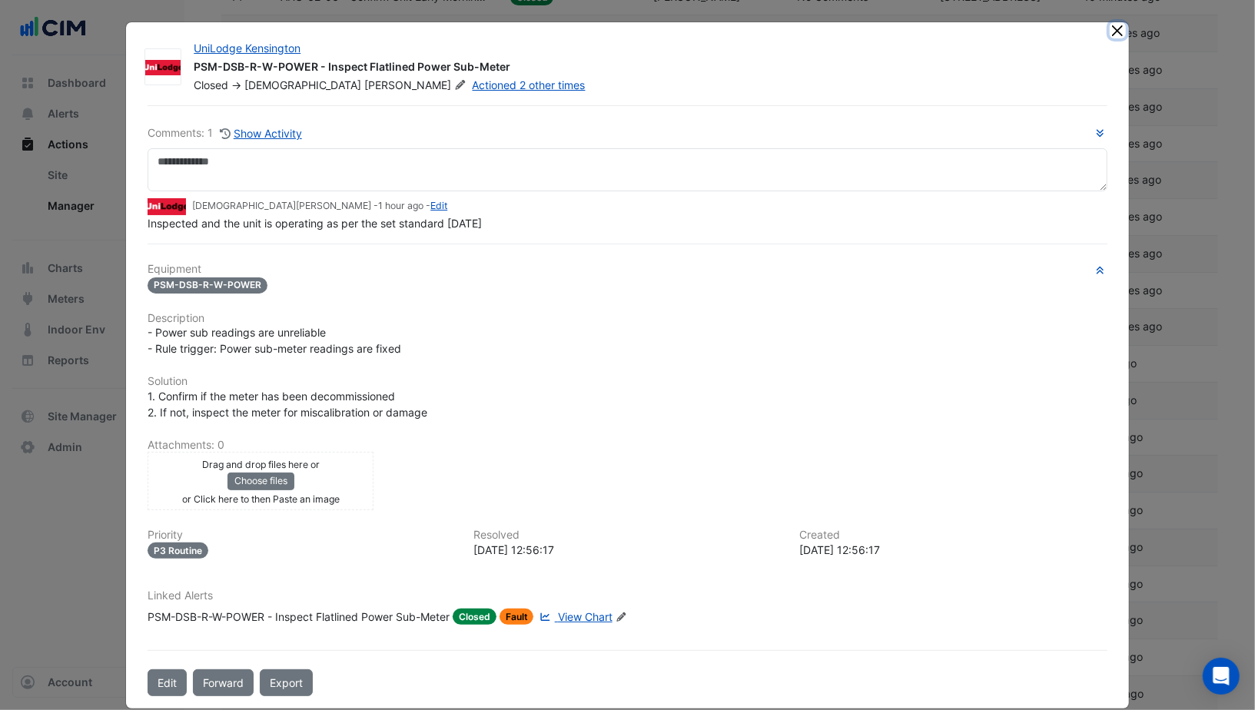
click at [1123, 32] on button "Close" at bounding box center [1118, 30] width 16 height 16
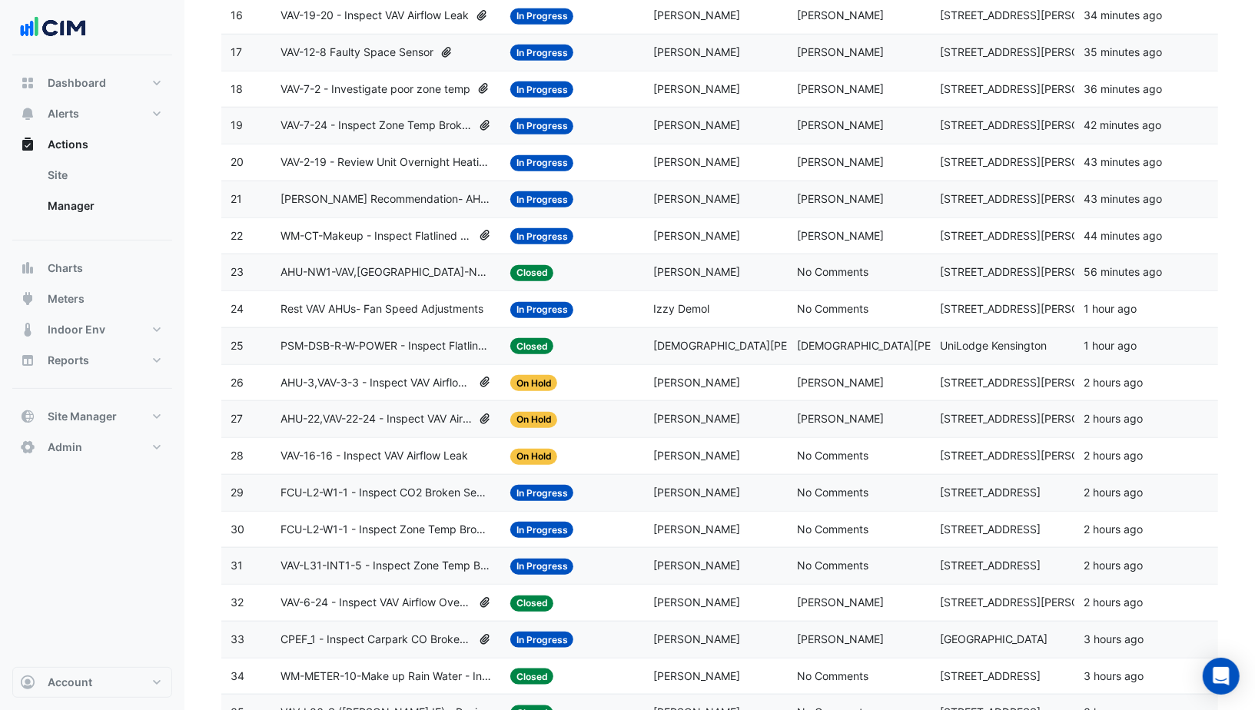
scroll to position [895, 0]
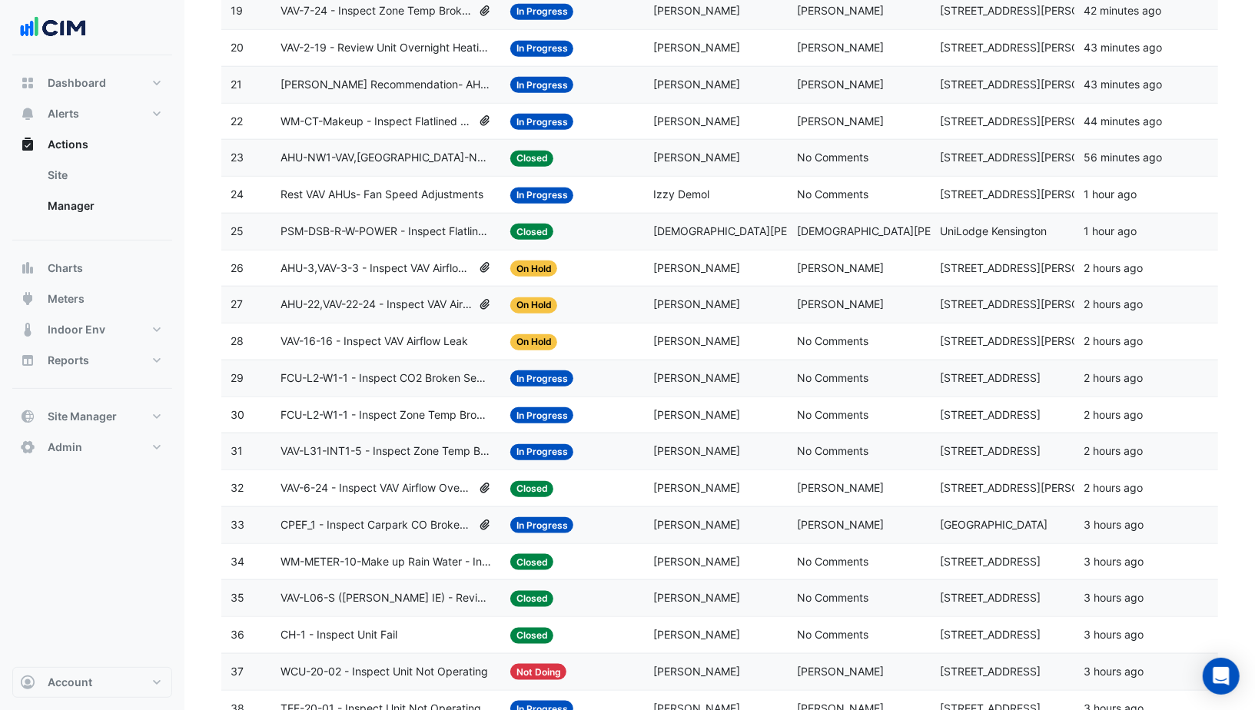
click at [793, 518] on datatable-body-cell "Last Commented: [PERSON_NAME]" at bounding box center [860, 525] width 144 height 36
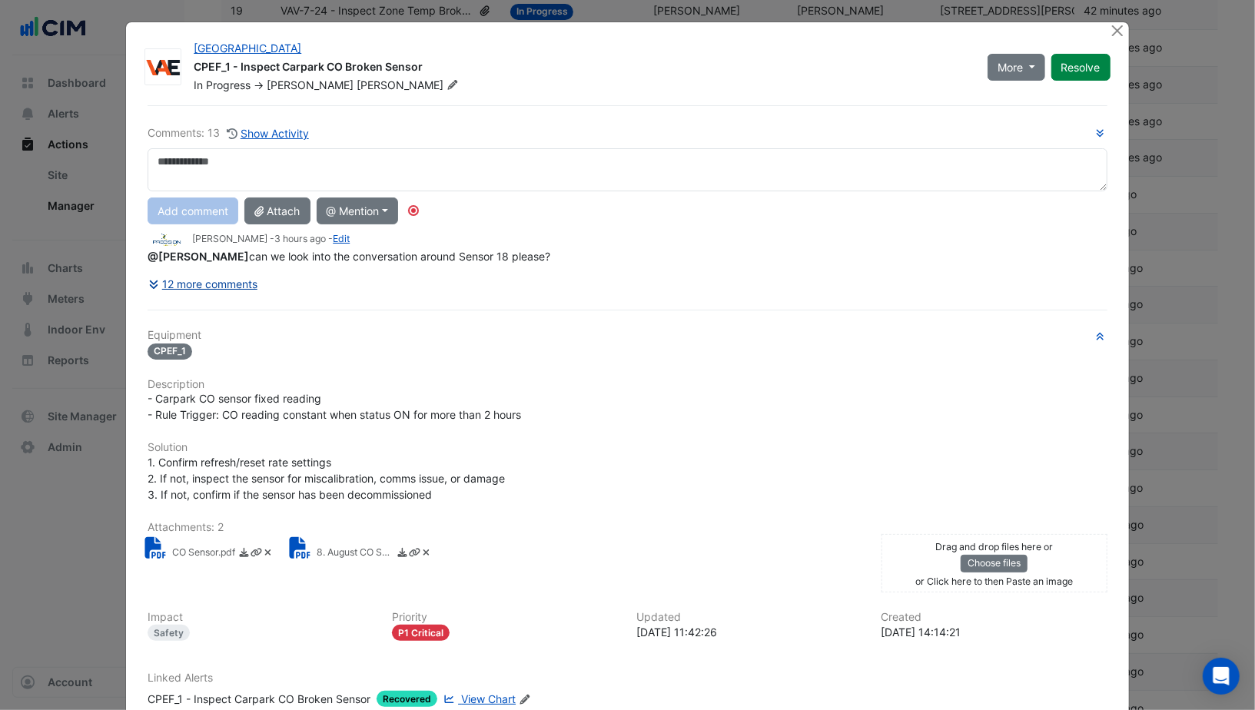
click at [236, 280] on button "12 more comments" at bounding box center [203, 283] width 111 height 27
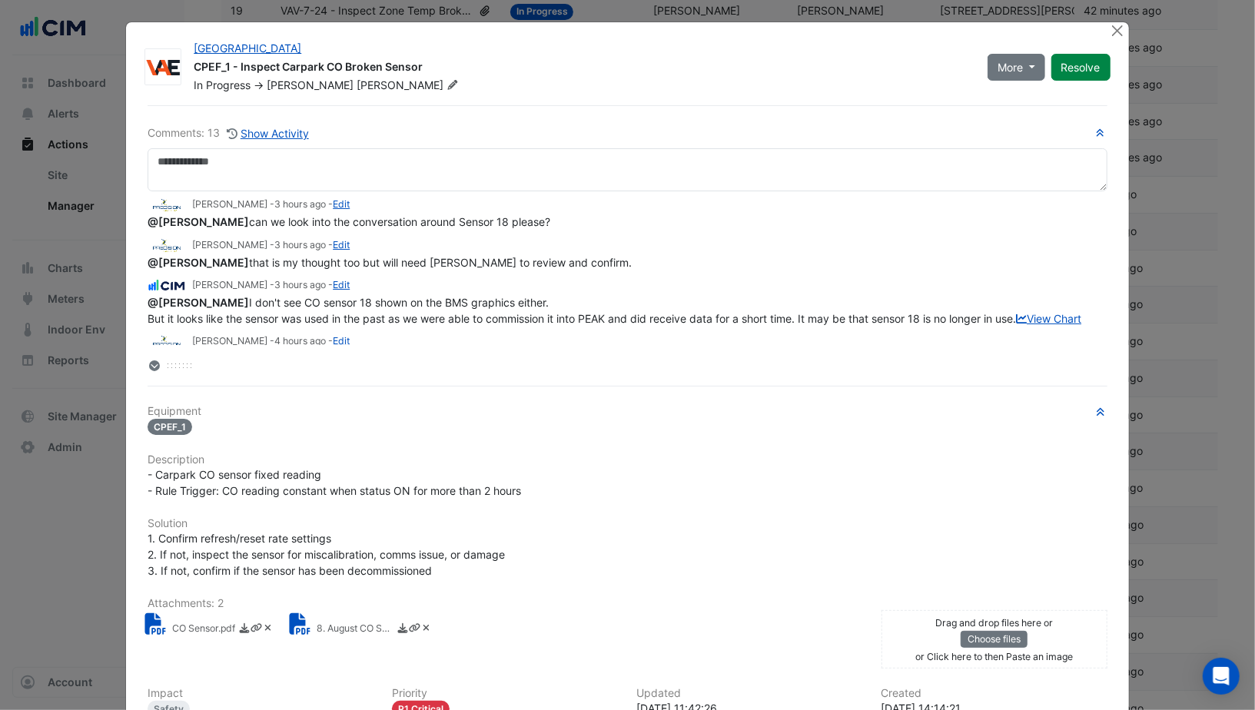
scroll to position [0, 0]
click at [1119, 33] on button "Close" at bounding box center [1118, 30] width 16 height 16
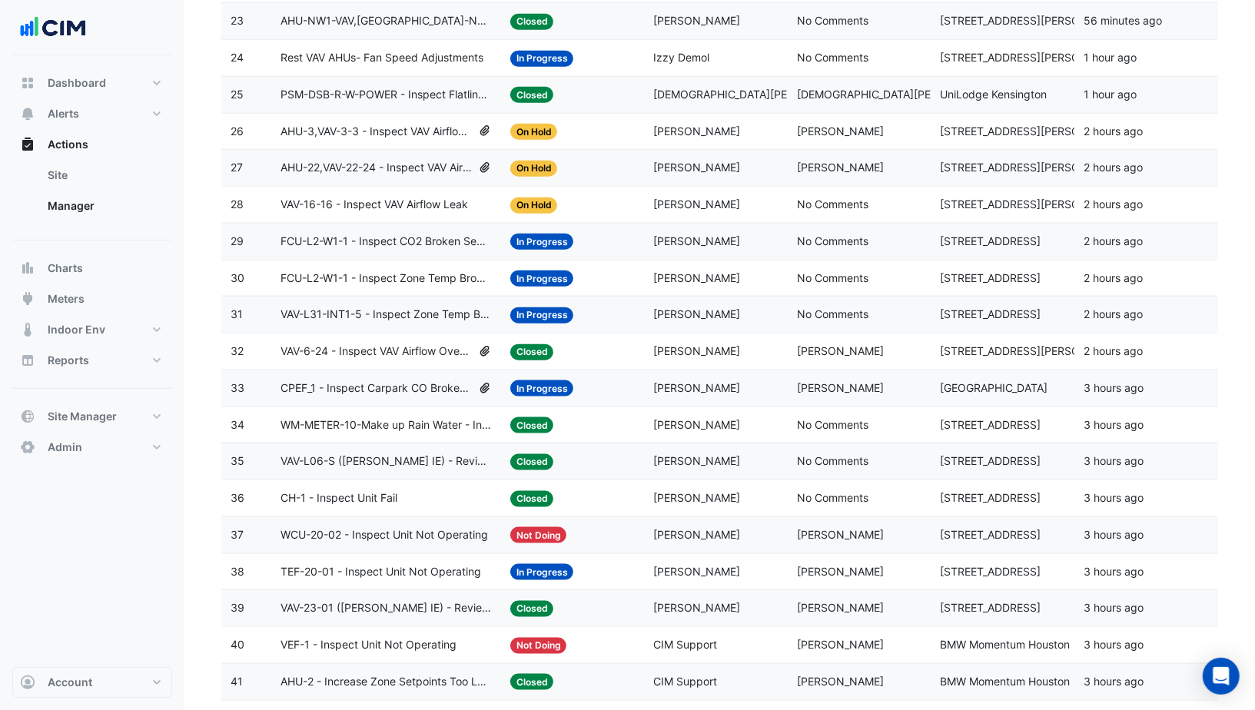
scroll to position [1093, 0]
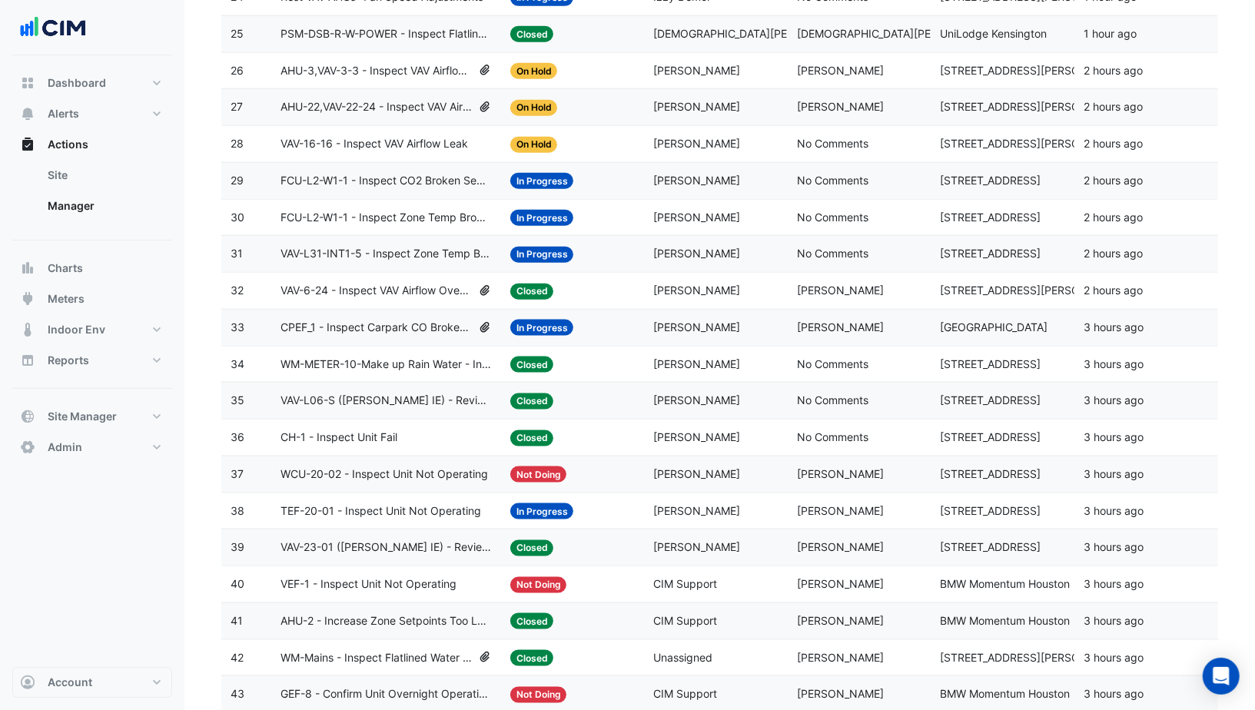
click at [707, 504] on span "[PERSON_NAME]" at bounding box center [697, 510] width 87 height 13
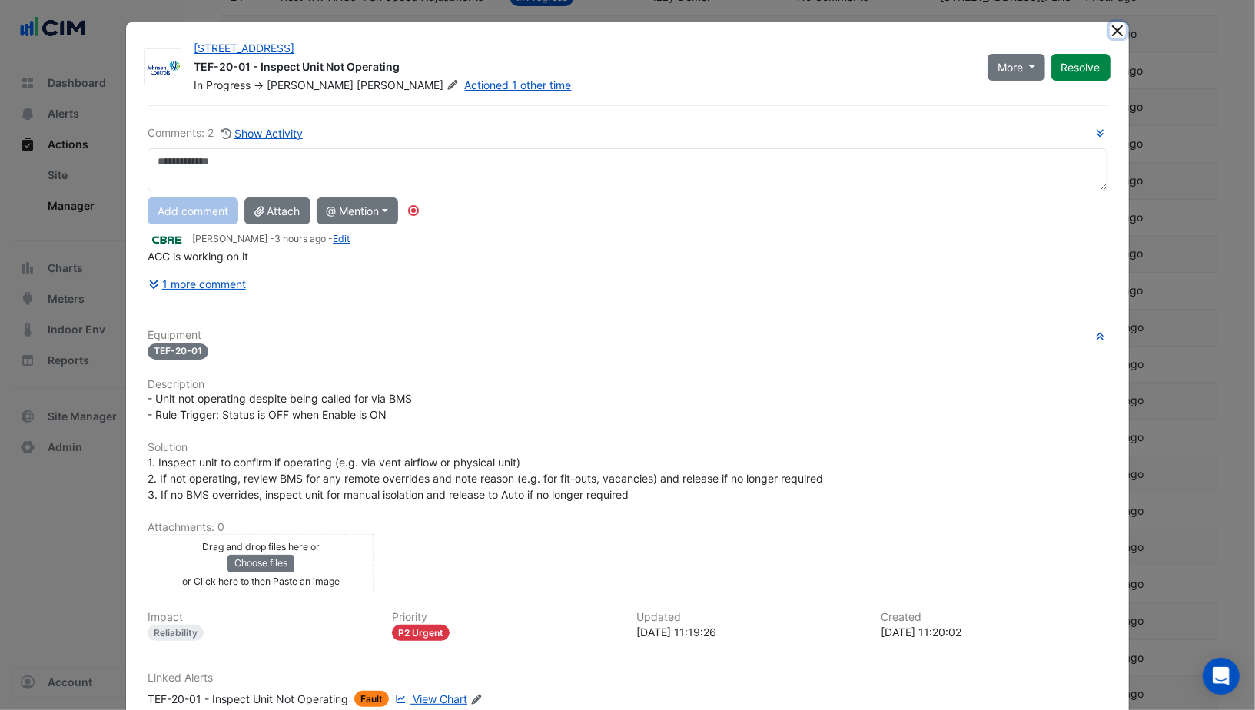
click at [1120, 28] on button "Close" at bounding box center [1118, 30] width 16 height 16
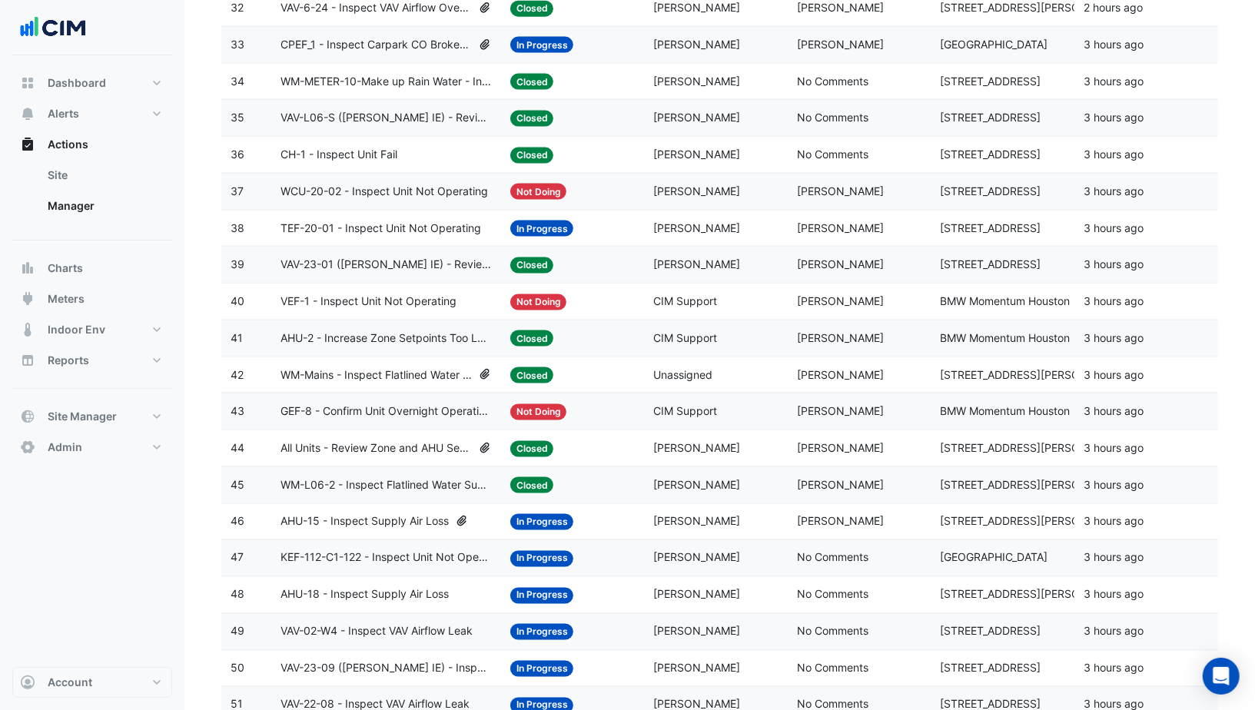
scroll to position [1438, 0]
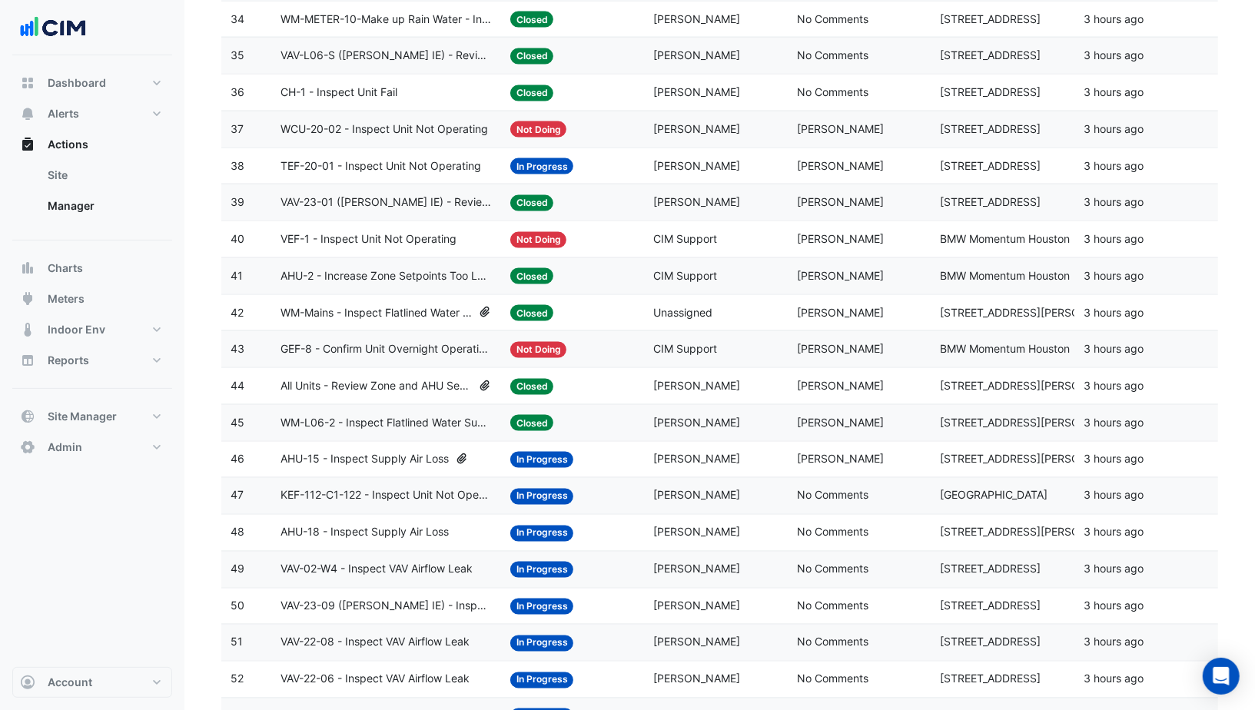
click at [805, 450] on datatable-body-cell "Last Commented: [PERSON_NAME]" at bounding box center [860, 460] width 144 height 36
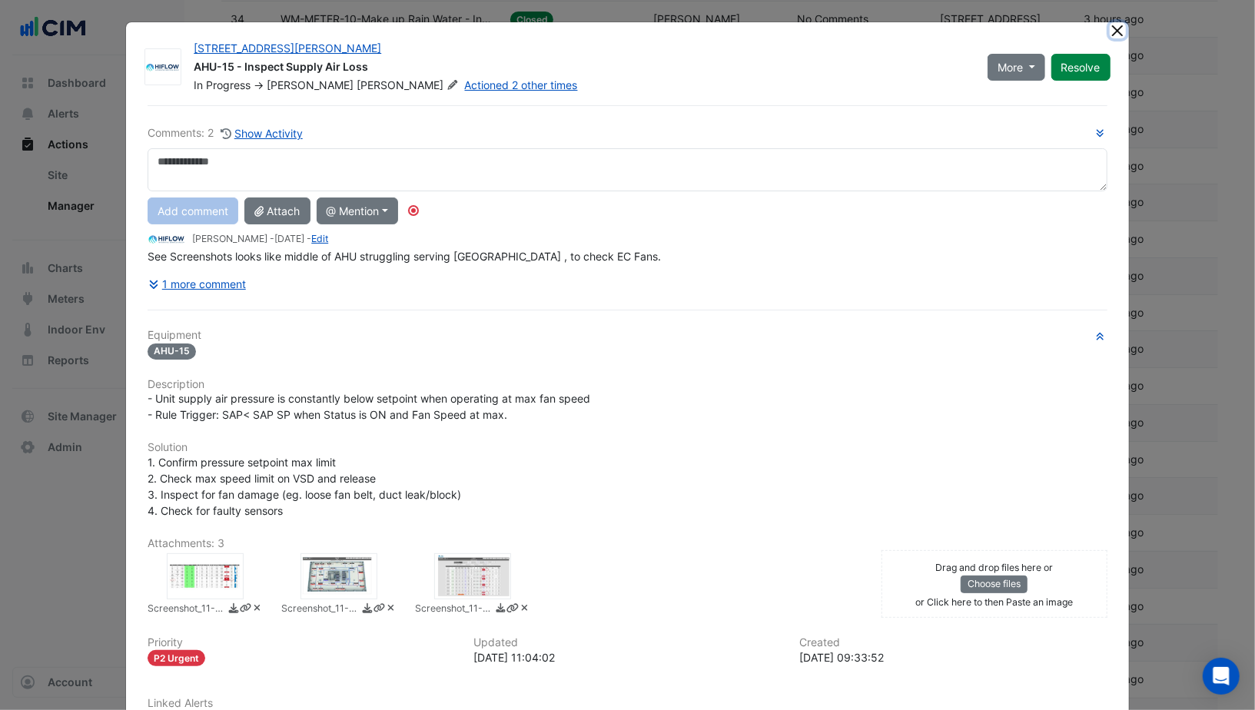
click at [1110, 32] on button "Close" at bounding box center [1118, 30] width 16 height 16
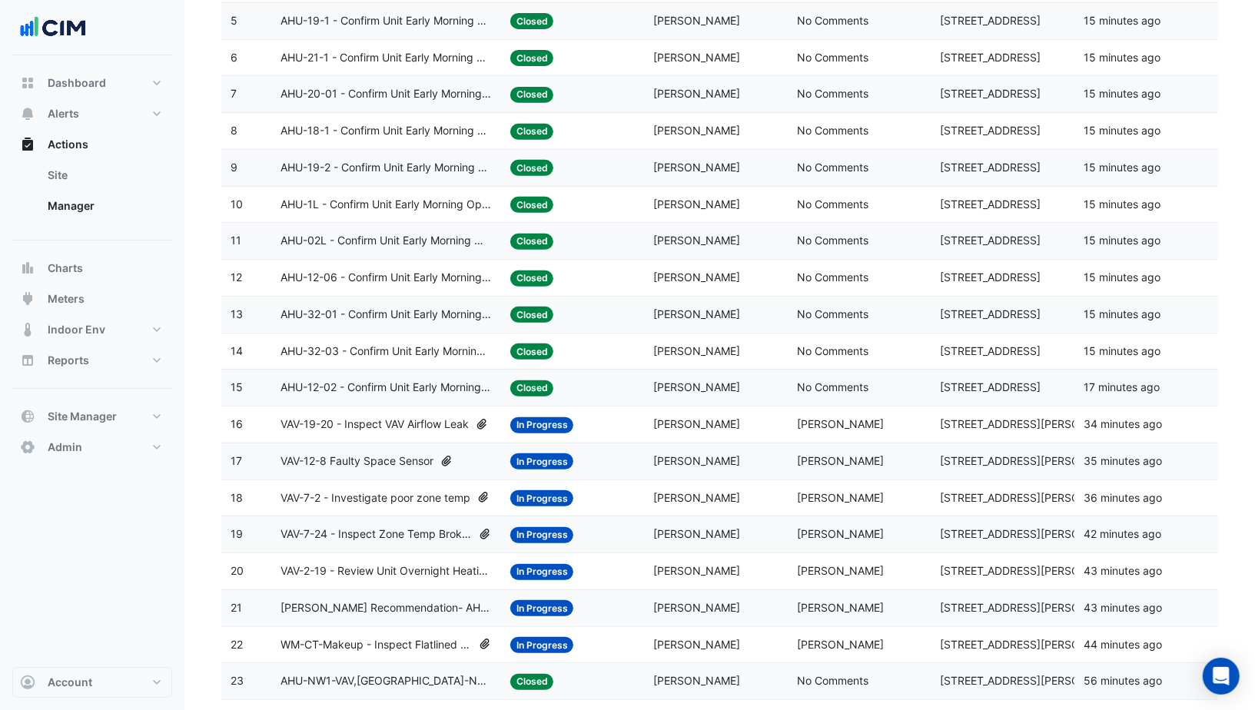
scroll to position [0, 0]
